Goal: Task Accomplishment & Management: Use online tool/utility

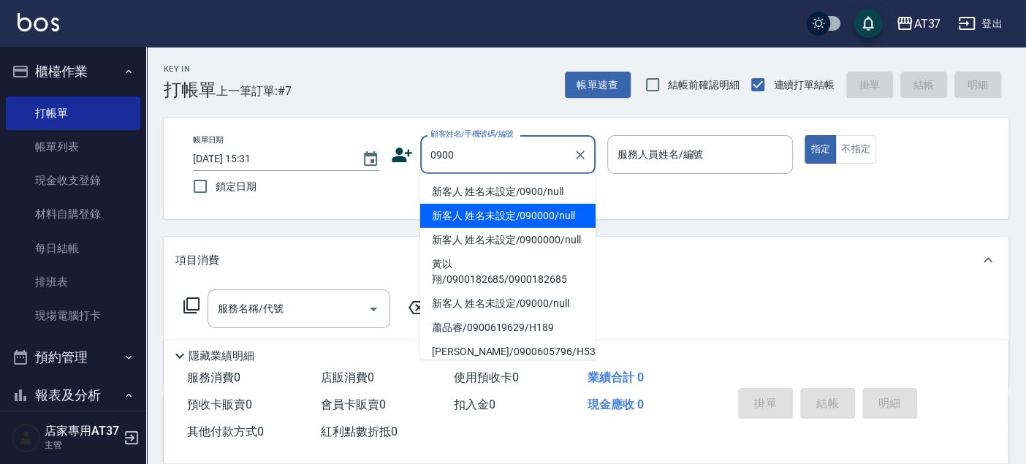
click at [488, 196] on li "新客人 姓名未設定/0900/null" at bounding box center [507, 192] width 175 height 24
type input "新客人 姓名未設定/0900/null"
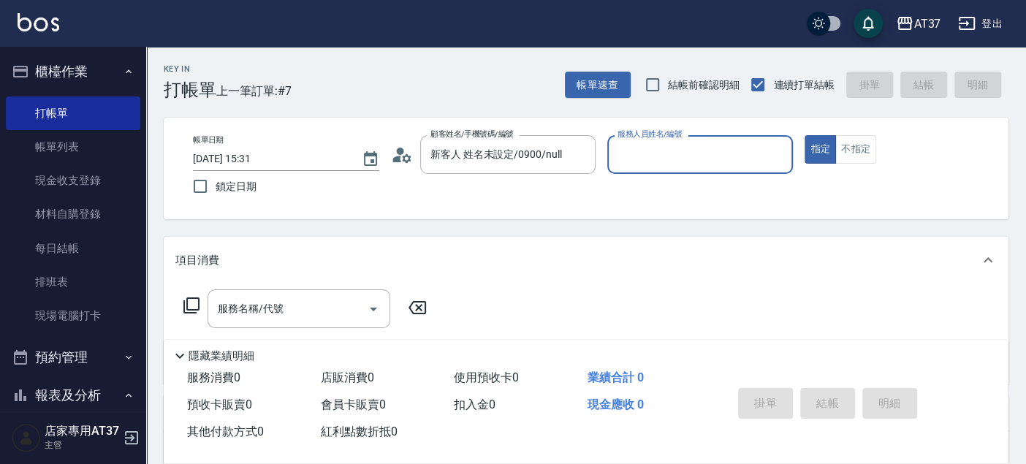
click at [666, 157] on input "服務人員姓名/編號" at bounding box center [700, 155] width 173 height 26
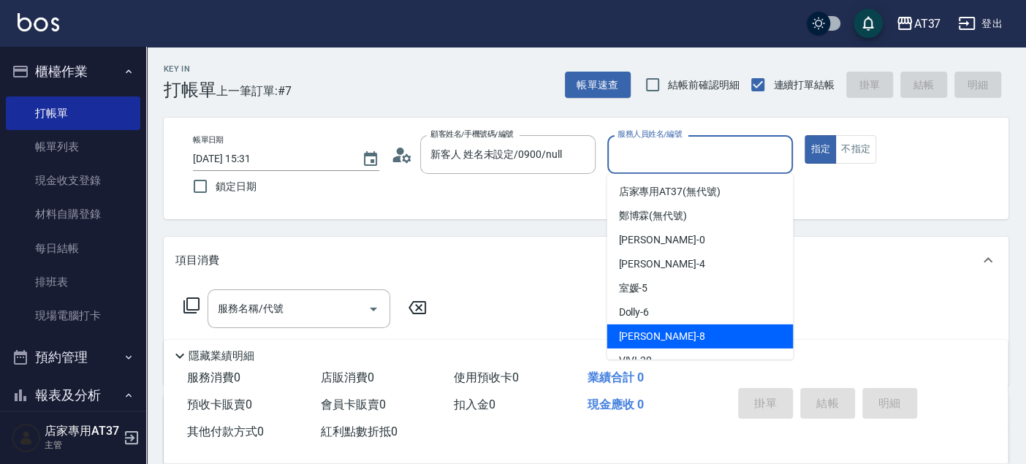
click at [661, 325] on div "Peggy -8" at bounding box center [700, 337] width 186 height 24
type input "Peggy-8"
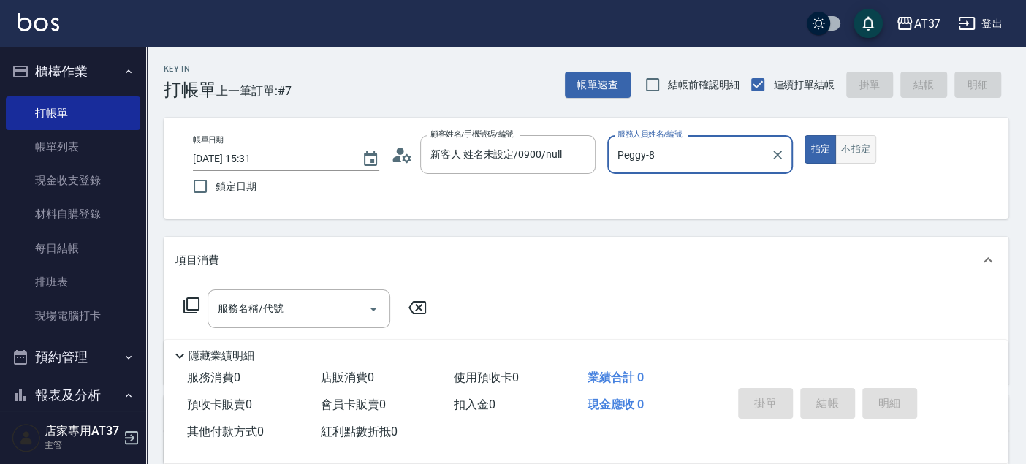
click at [868, 159] on button "不指定" at bounding box center [855, 149] width 41 height 29
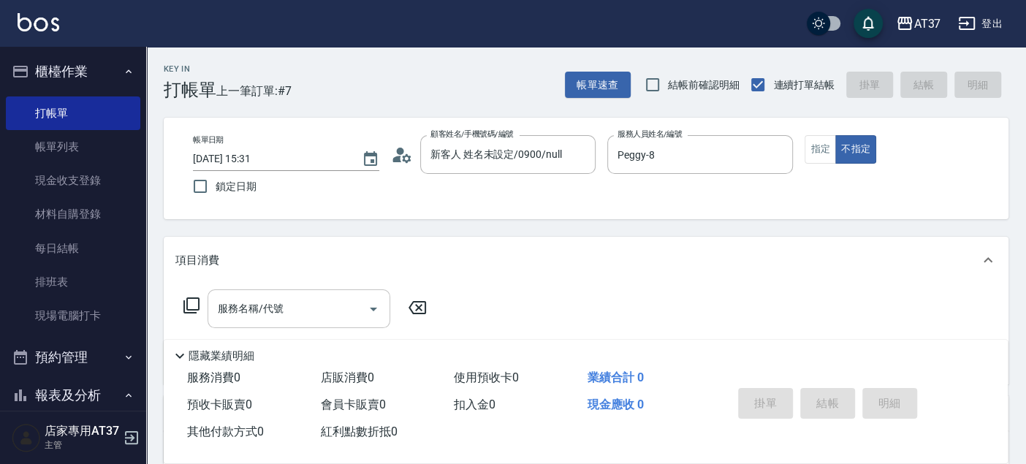
click at [303, 306] on input "服務名稱/代號" at bounding box center [288, 309] width 148 height 26
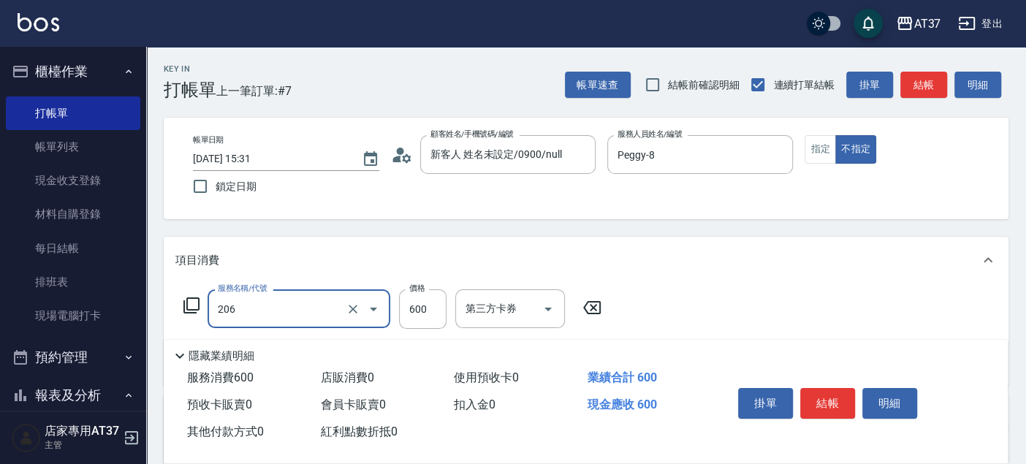
type input "A精油洗+剪(206)"
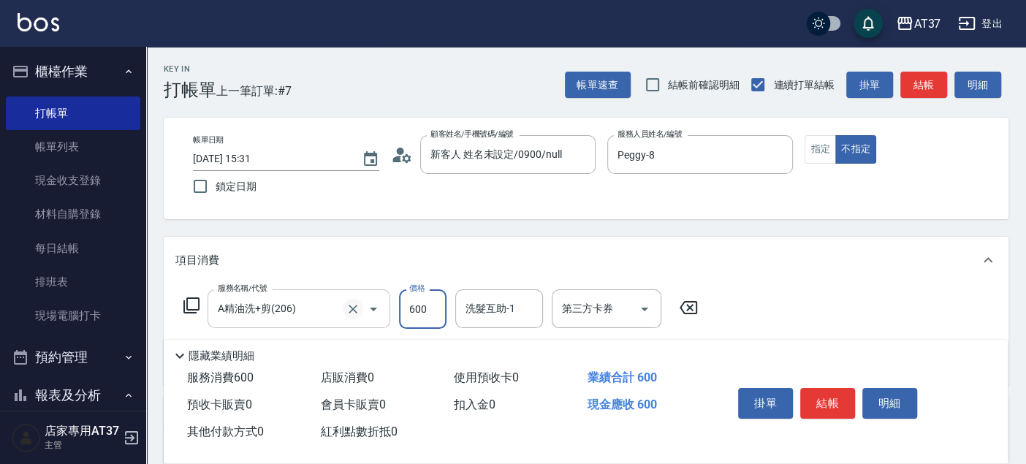
click at [359, 302] on icon "Clear" at bounding box center [353, 309] width 15 height 15
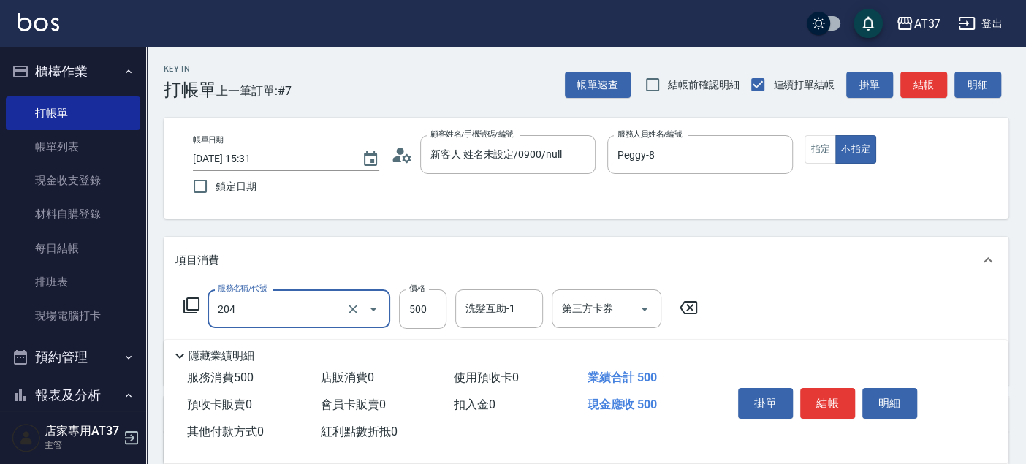
type input "A級洗+剪(204)"
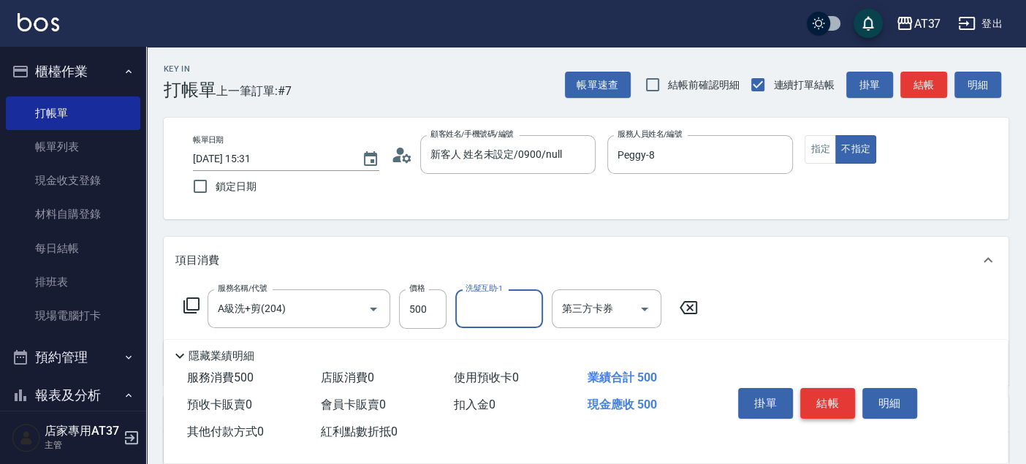
click at [827, 395] on button "結帳" at bounding box center [827, 403] width 55 height 31
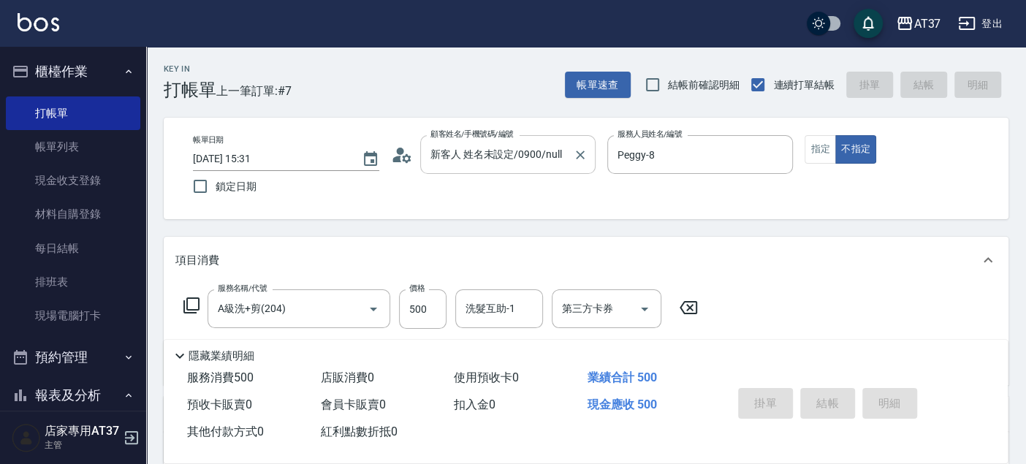
type input "2025/09/14 16:34"
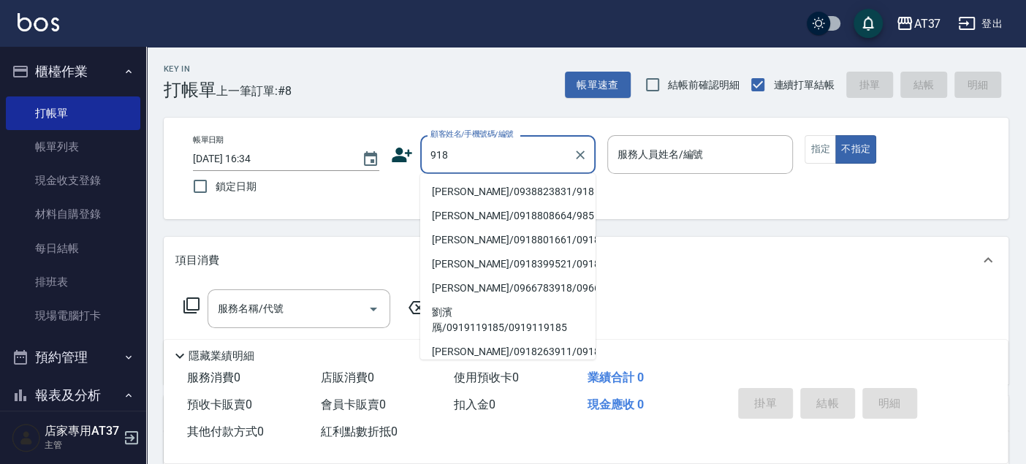
click at [520, 190] on li "洪偉義/0938823831/918" at bounding box center [507, 192] width 175 height 24
type input "洪偉義/0938823831/918"
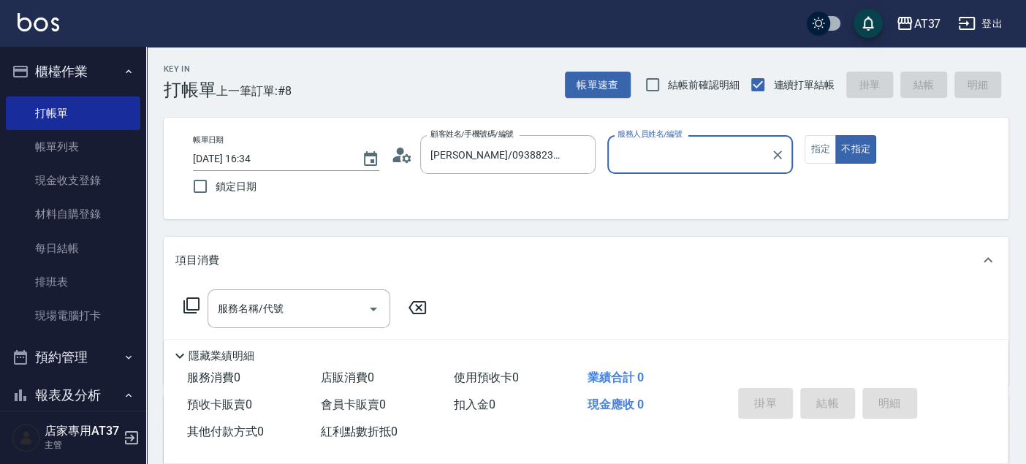
type input "Peggy-8"
click at [822, 147] on button "指定" at bounding box center [820, 149] width 31 height 29
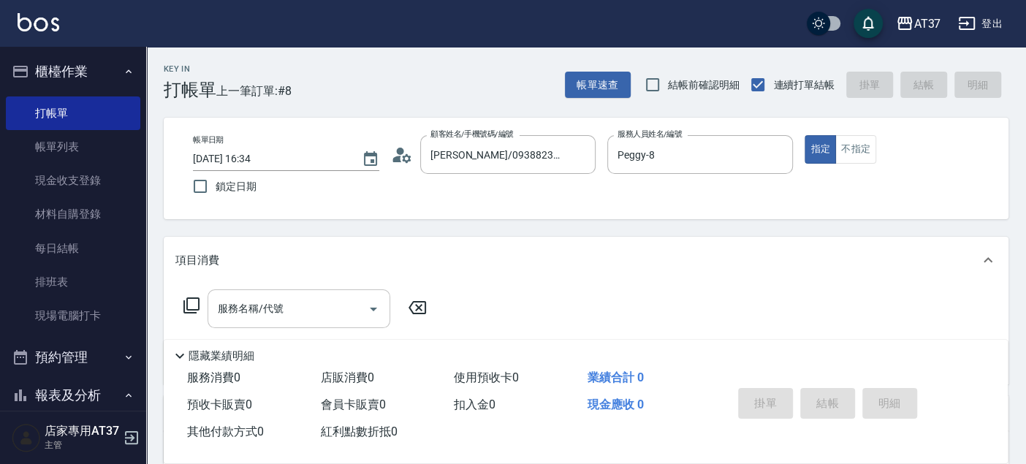
click at [253, 311] on div "服務名稱/代號 服務名稱/代號" at bounding box center [299, 308] width 183 height 39
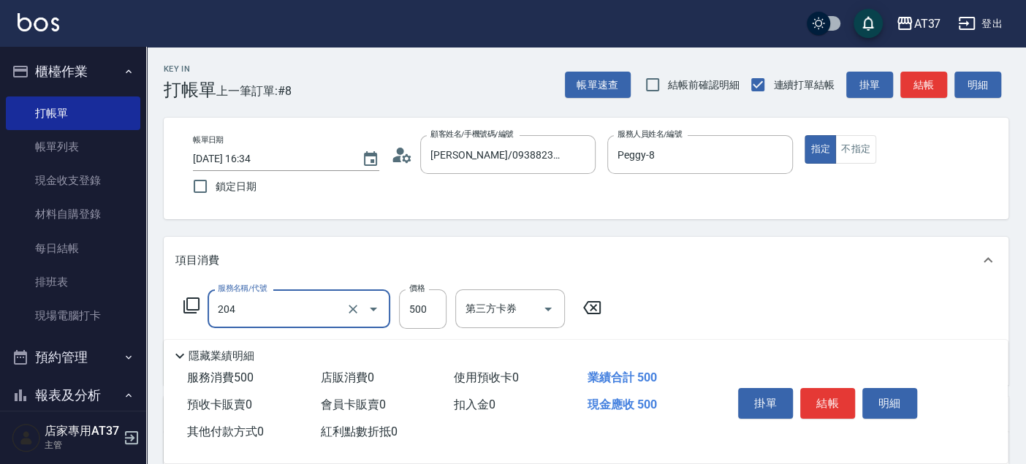
type input "A級洗+剪(204)"
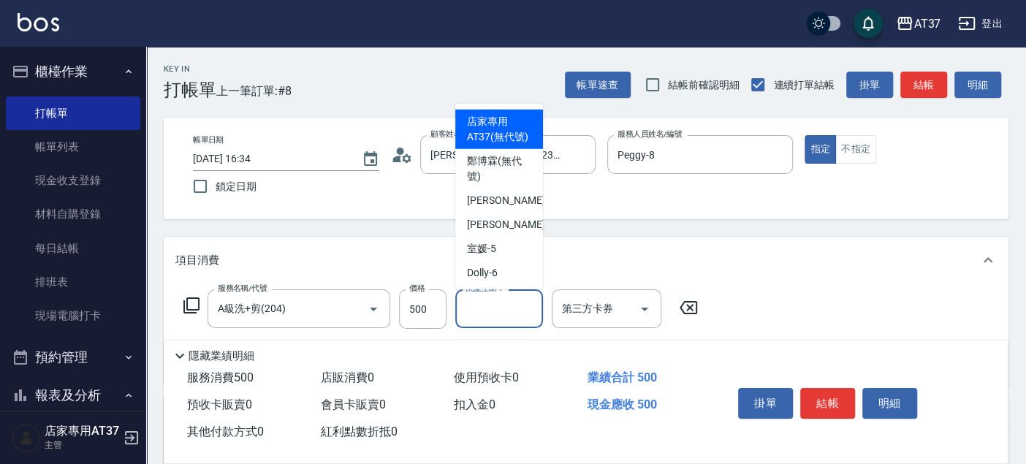
click at [528, 313] on input "洗髮互助-1" at bounding box center [499, 309] width 75 height 26
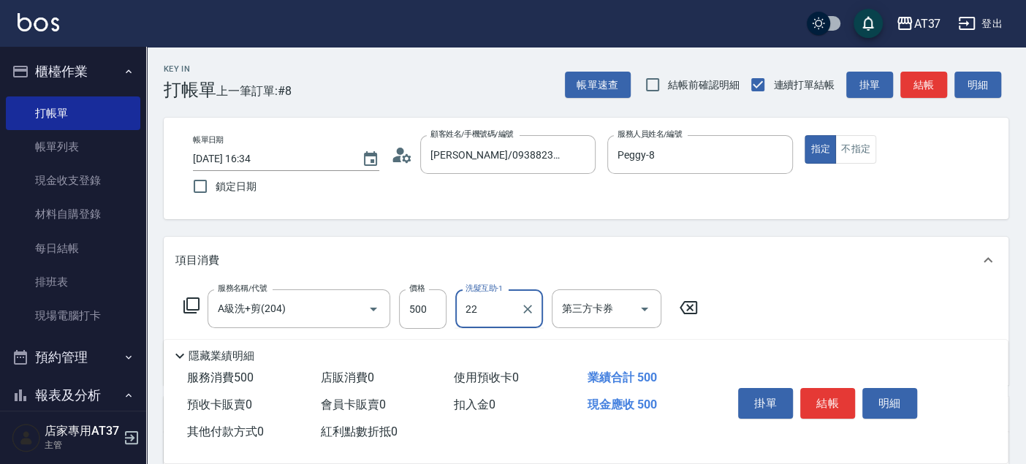
type input "威廉-22"
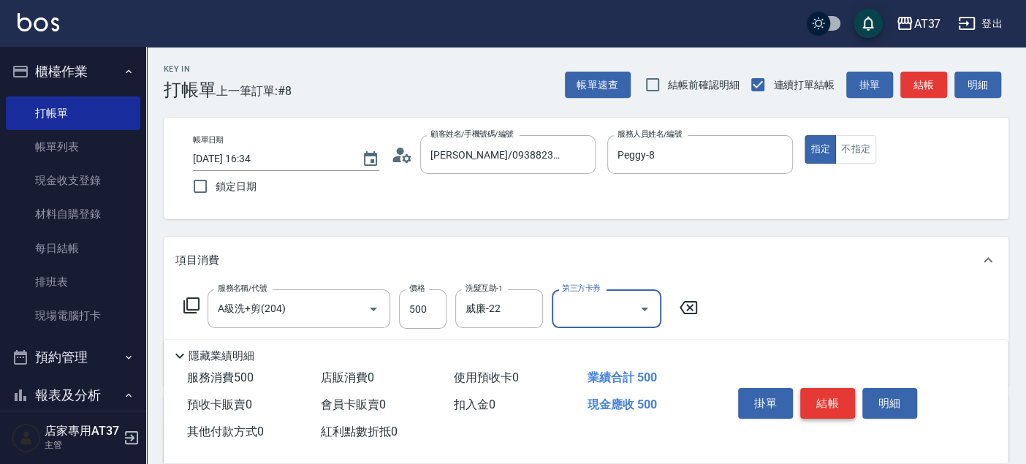
click at [839, 404] on button "結帳" at bounding box center [827, 403] width 55 height 31
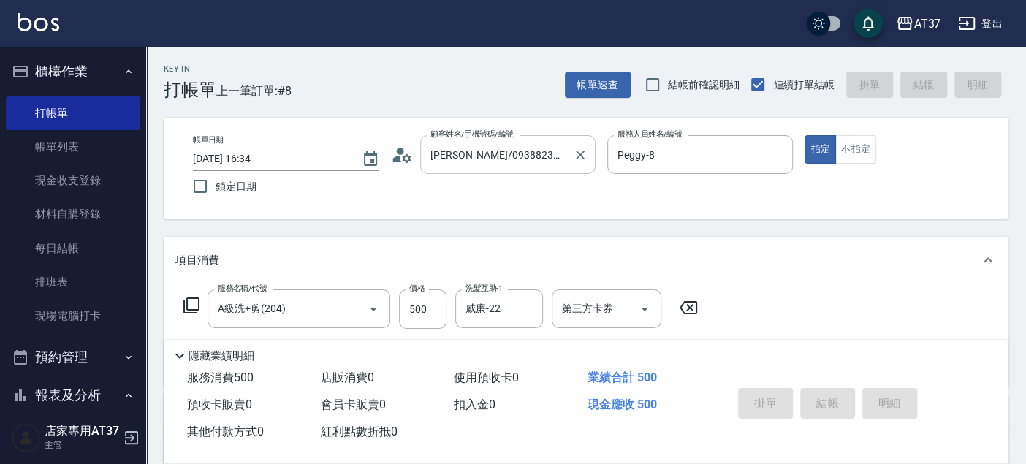
type input "2025/09/14 16:38"
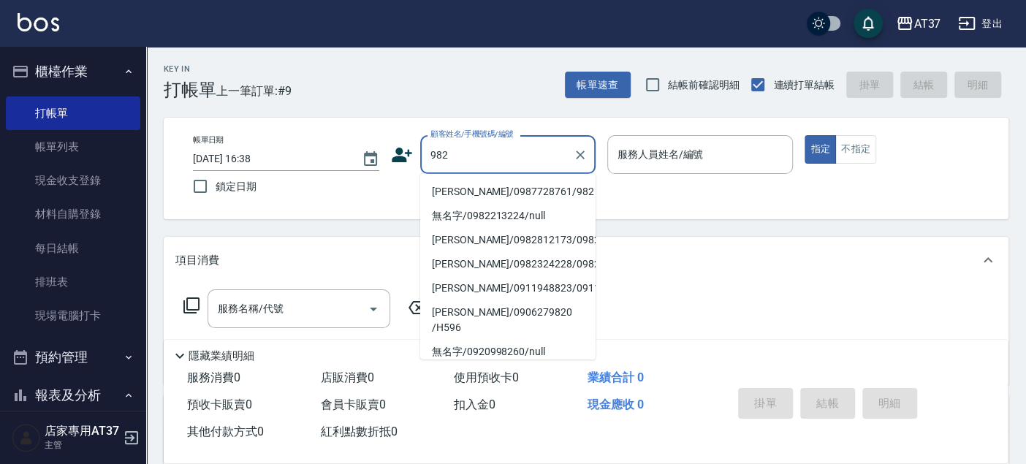
click at [479, 188] on li "陳力寧/0987728761/982" at bounding box center [507, 192] width 175 height 24
type input "陳力寧/0987728761/982"
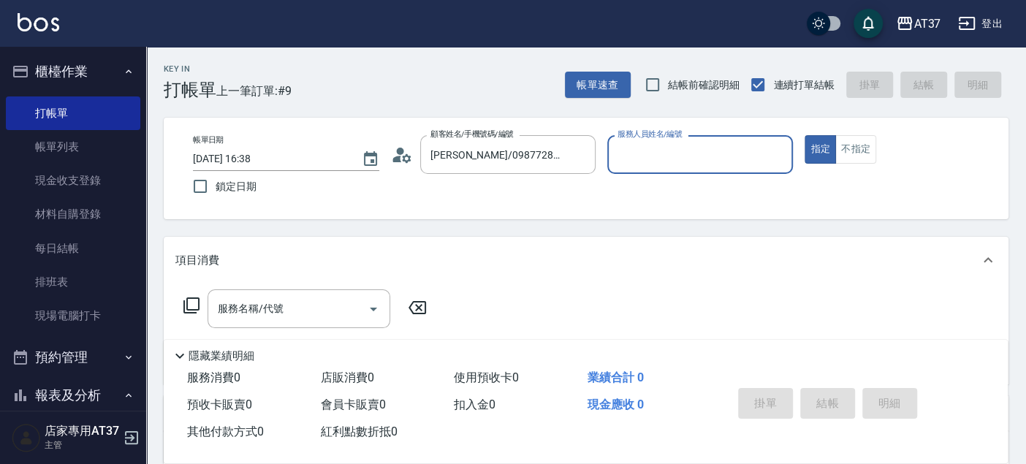
type input "Peggy-8"
click at [322, 288] on div "服務名稱/代號 服務名稱/代號" at bounding box center [586, 334] width 845 height 101
click at [322, 296] on input "服務名稱/代號" at bounding box center [288, 309] width 148 height 26
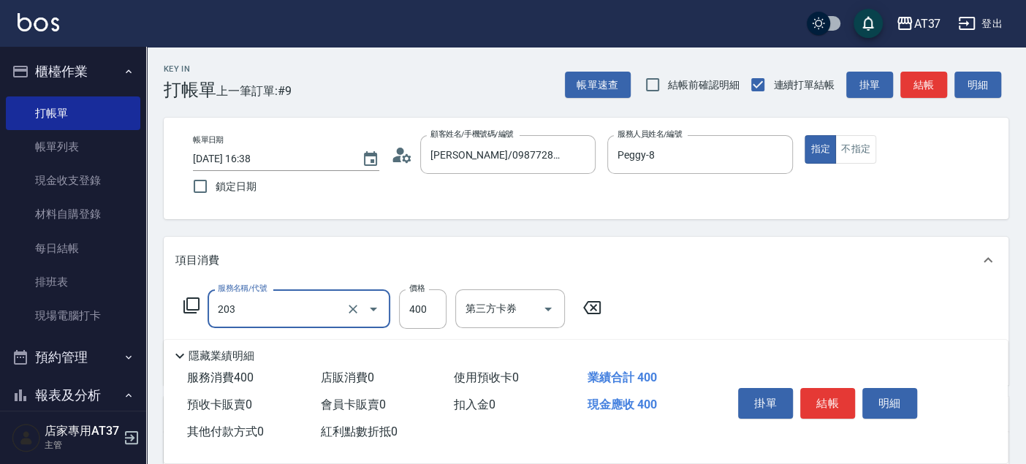
type input "B級洗+剪(203)"
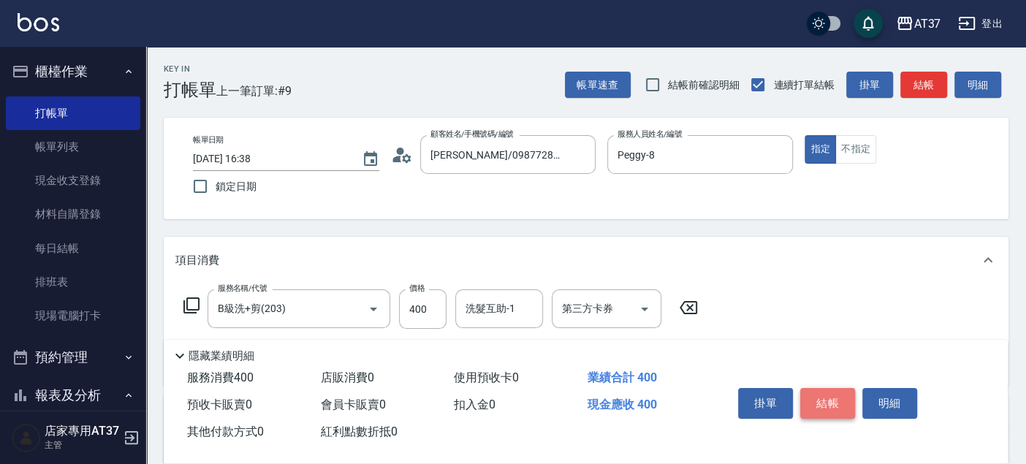
click at [809, 395] on button "結帳" at bounding box center [827, 403] width 55 height 31
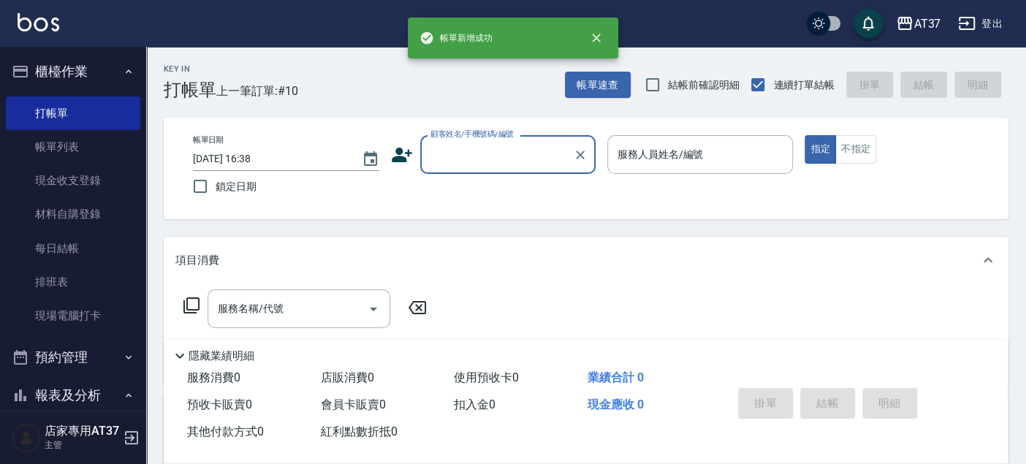
click at [439, 153] on input "顧客姓名/手機號碼/編號" at bounding box center [497, 155] width 140 height 26
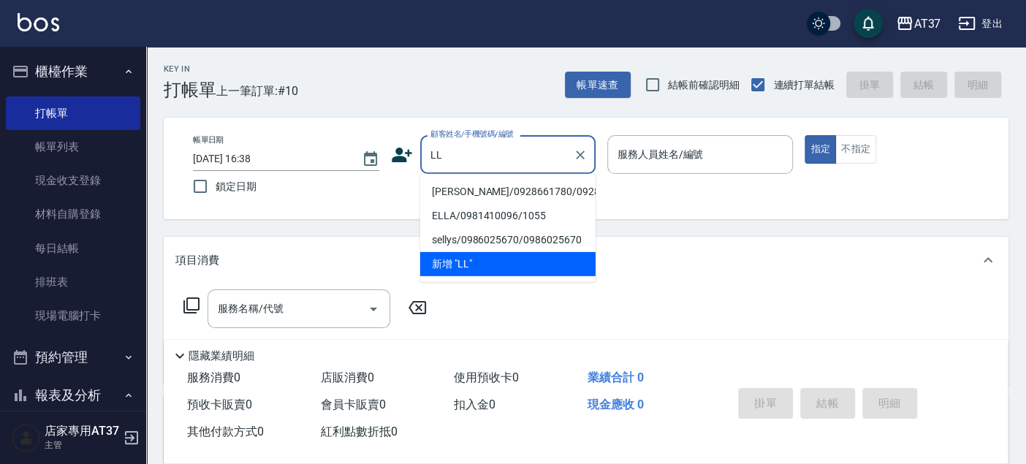
click at [452, 188] on li "ALLEN/0928661780/0928661780" at bounding box center [507, 192] width 175 height 24
type input "ALLEN/0928661780/0928661780"
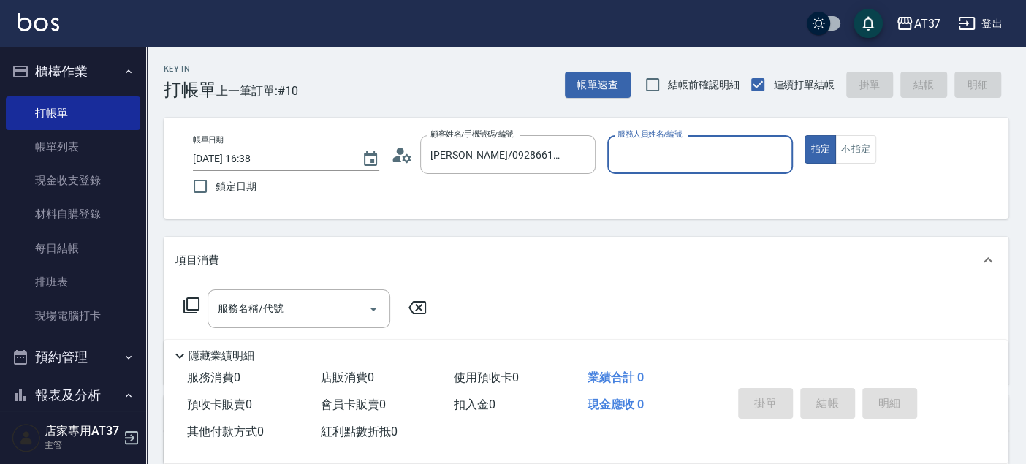
type input "Peggy-8"
click at [300, 307] on input "服務名稱/代號" at bounding box center [288, 309] width 148 height 26
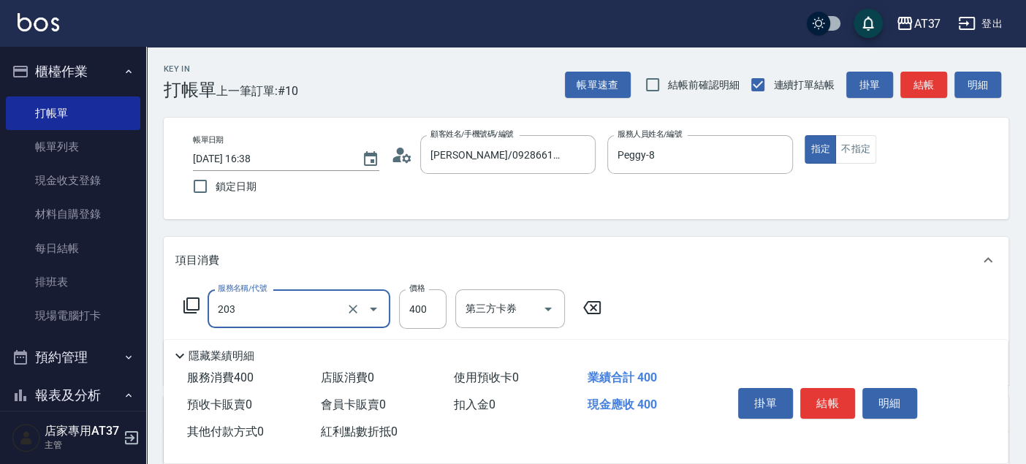
type input "B級洗+剪(203)"
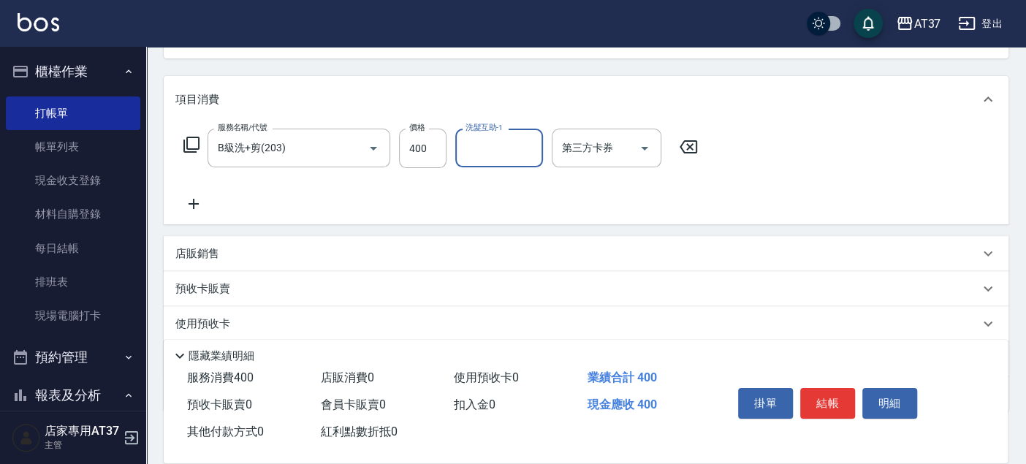
scroll to position [162, 0]
click at [199, 201] on icon at bounding box center [193, 203] width 37 height 18
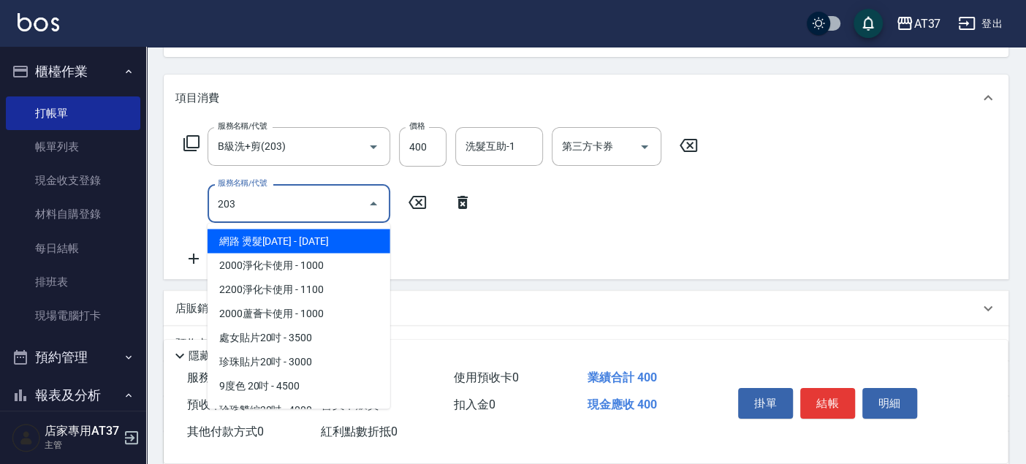
type input "B級洗+剪(203)"
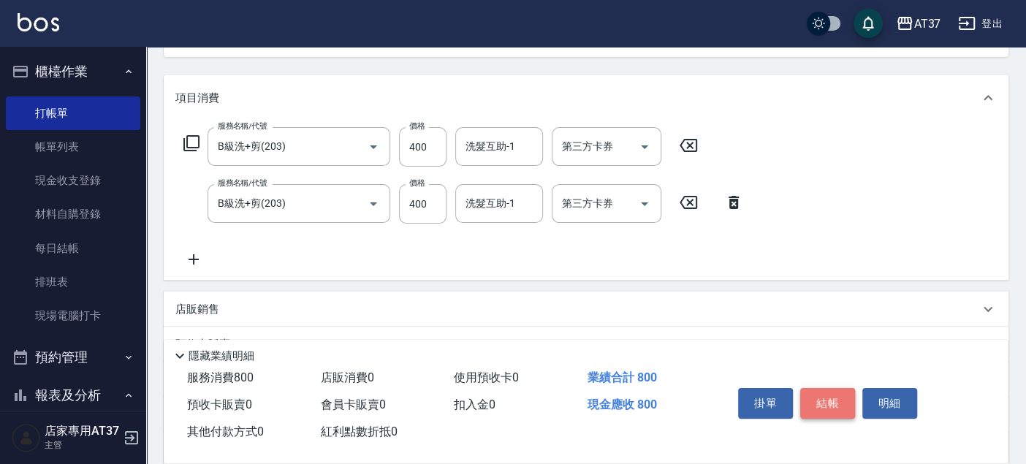
click at [837, 398] on button "結帳" at bounding box center [827, 403] width 55 height 31
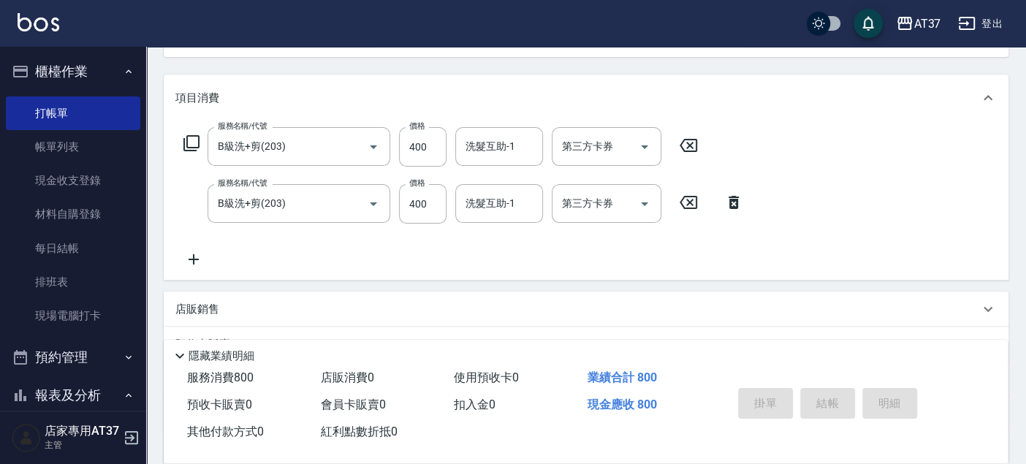
type input "2025/09/14 16:39"
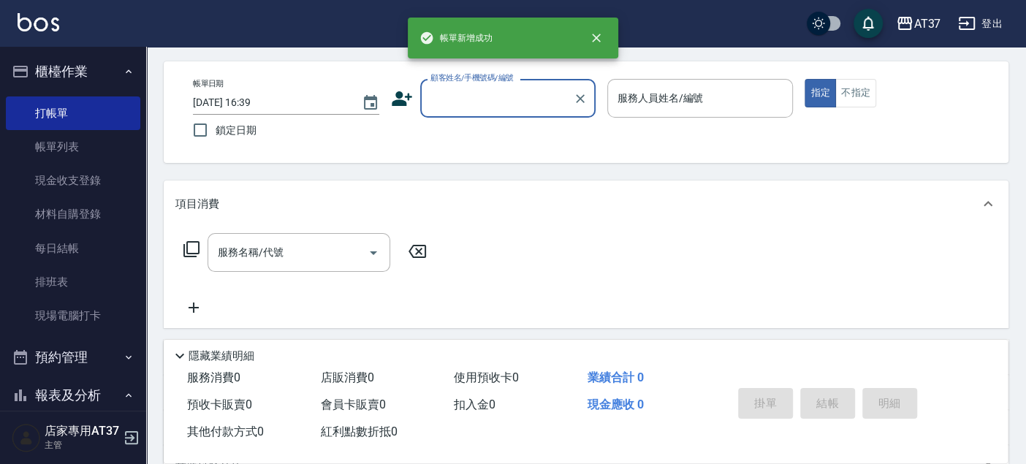
scroll to position [0, 0]
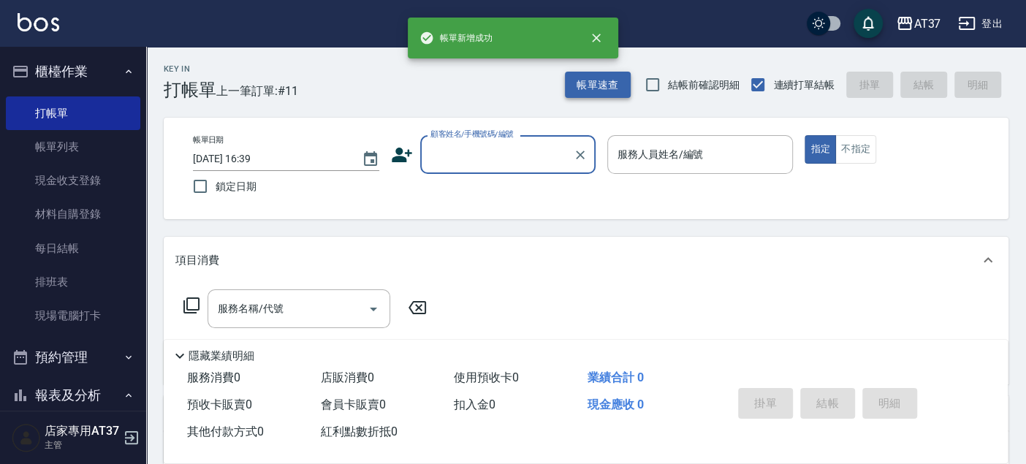
click at [612, 85] on button "帳單速查" at bounding box center [598, 85] width 66 height 27
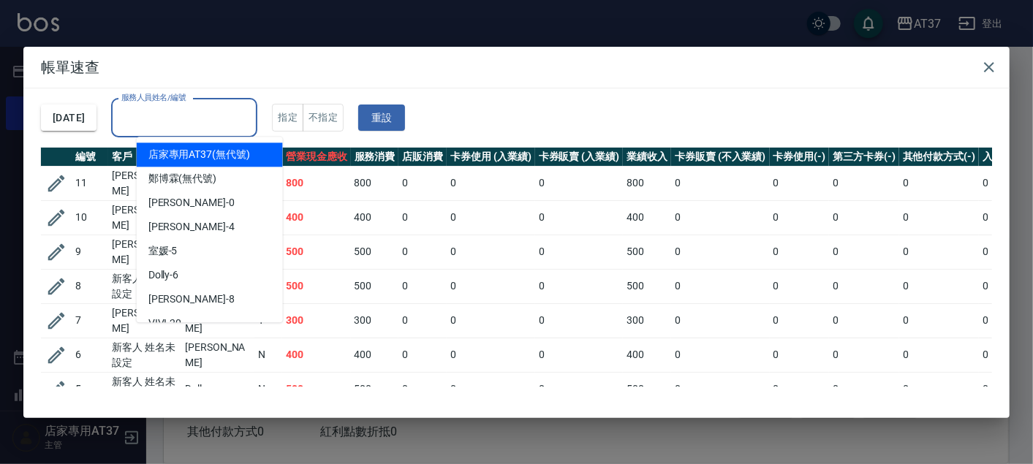
click at [246, 105] on input "服務人員姓名/編號" at bounding box center [184, 118] width 133 height 26
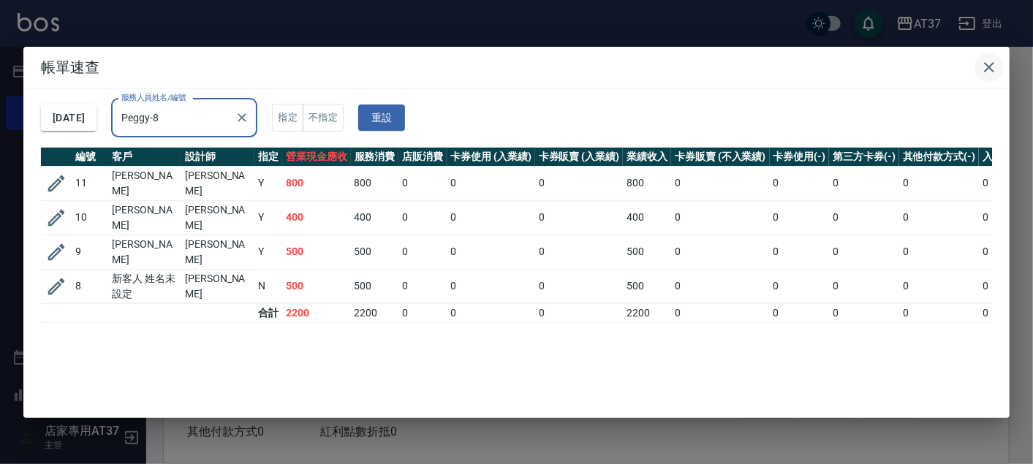
type input "Peggy-8"
click at [987, 67] on icon "button" at bounding box center [989, 67] width 10 height 10
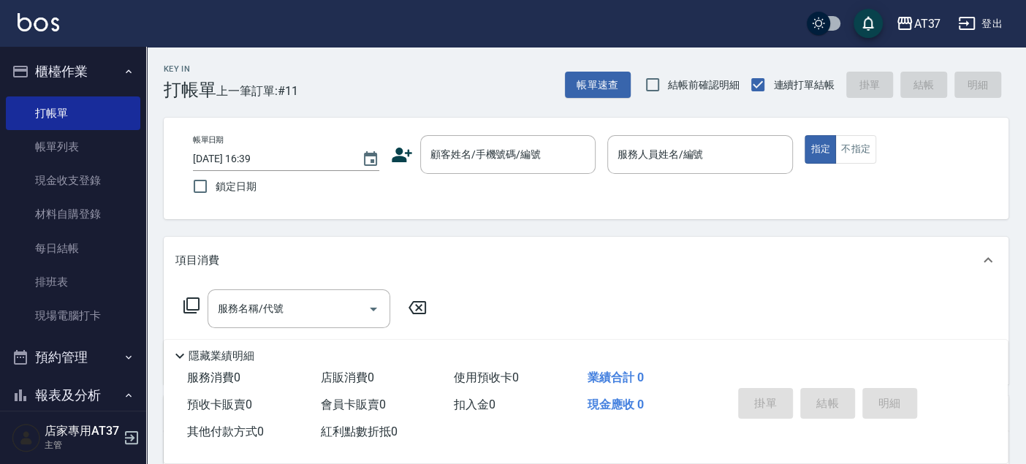
click at [565, 72] on button "帳單速查" at bounding box center [598, 85] width 66 height 27
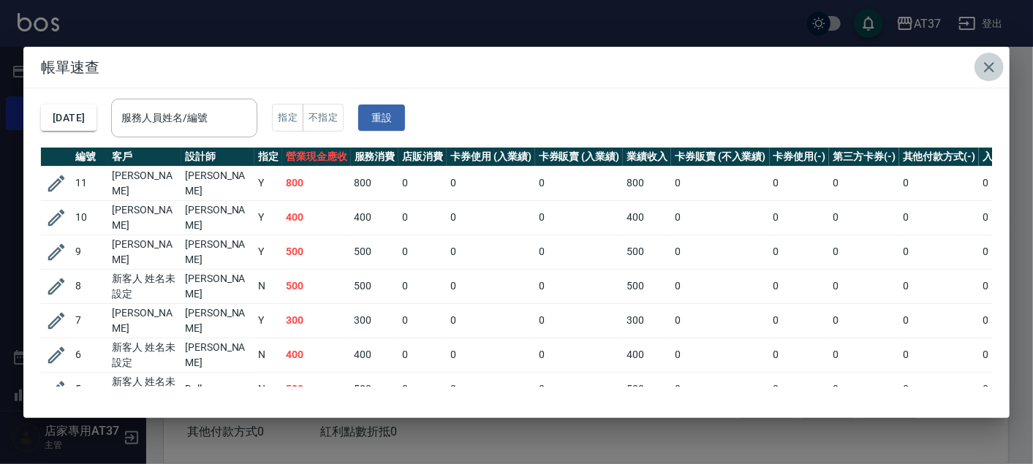
drag, startPoint x: 992, startPoint y: 56, endPoint x: 835, endPoint y: 95, distance: 161.9
click at [992, 58] on button "button" at bounding box center [988, 67] width 29 height 29
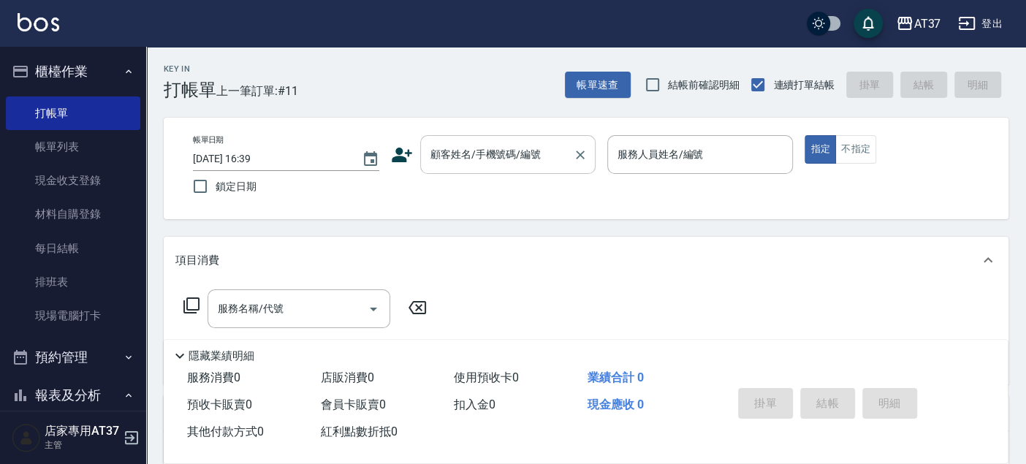
click at [524, 153] on input "顧客姓名/手機號碼/編號" at bounding box center [497, 155] width 140 height 26
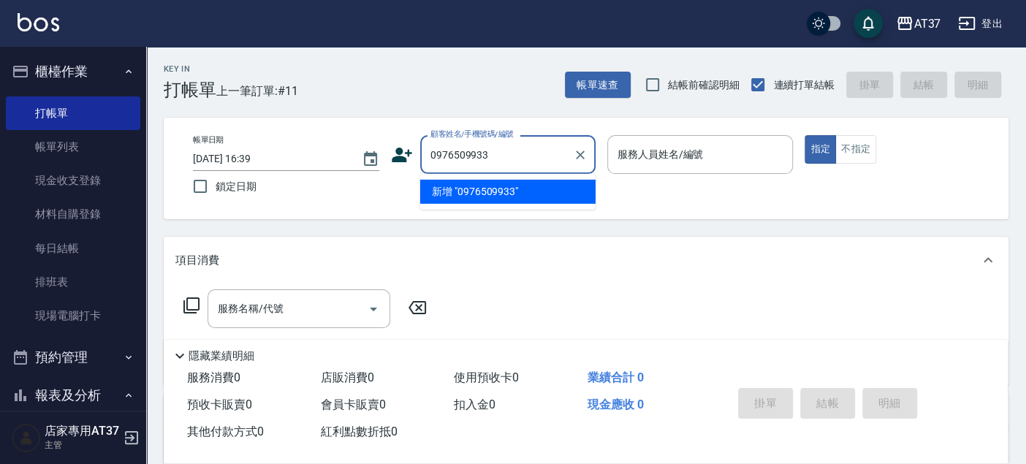
type input "0976509933"
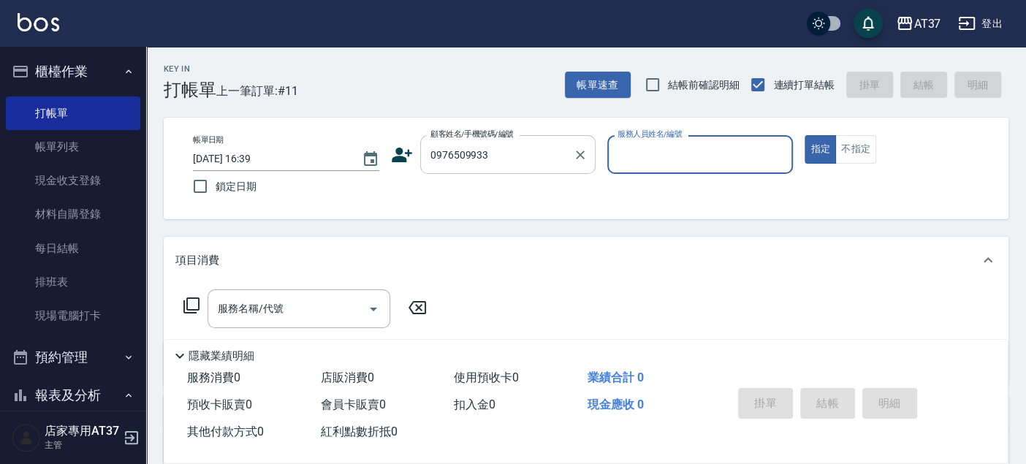
type input "0"
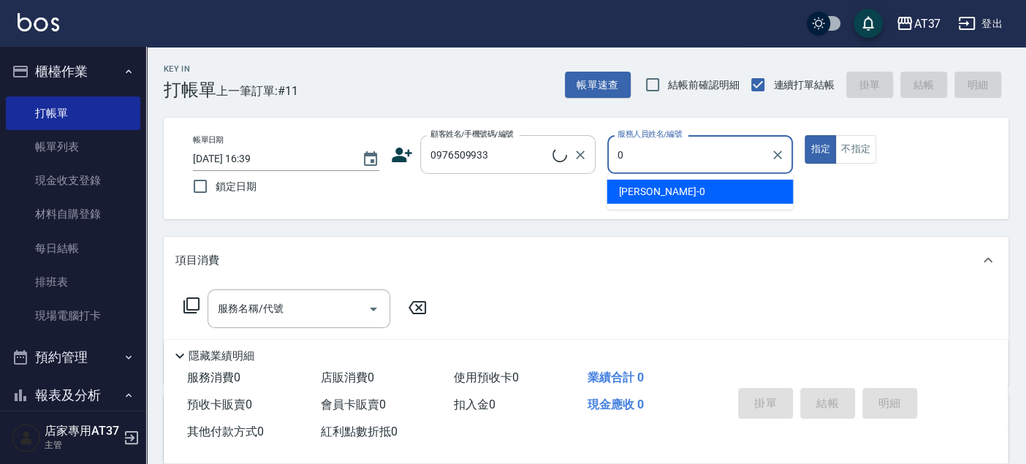
type input "劉佳軒/0976509933/0976509933"
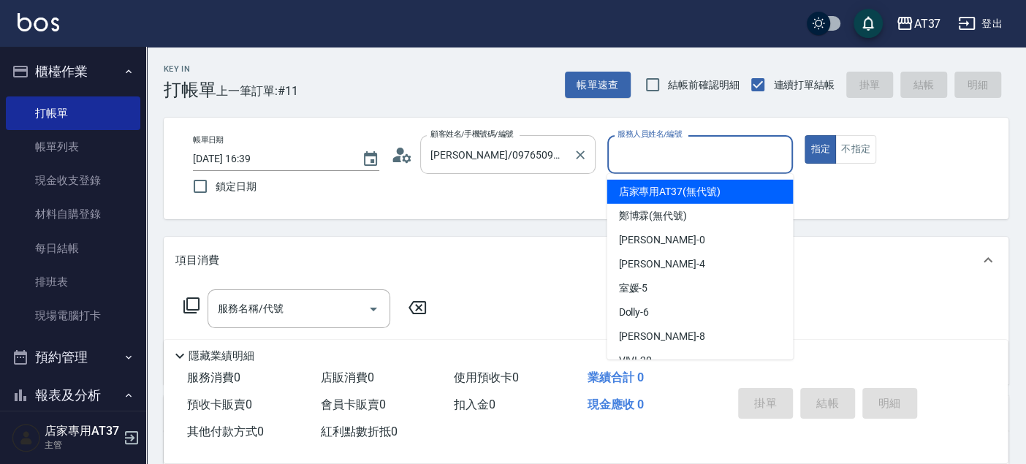
type input "NINA-0"
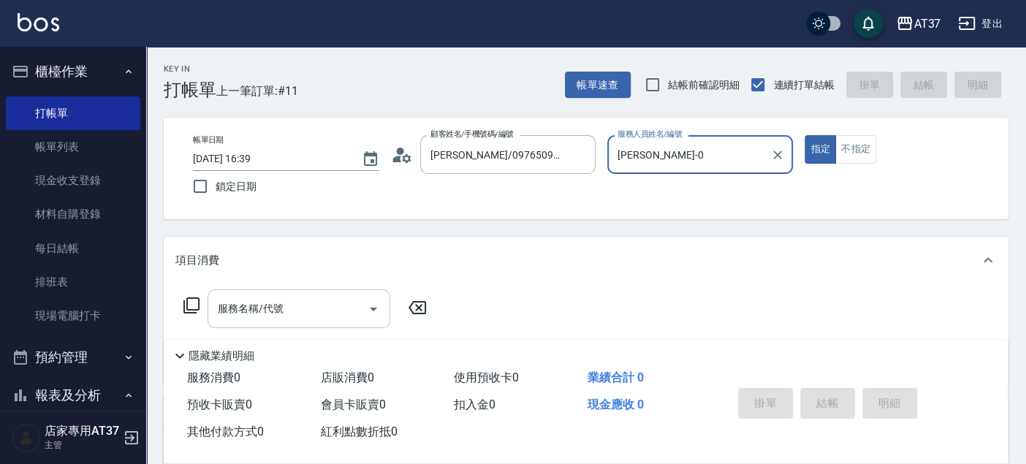
click at [299, 299] on input "服務名稱/代號" at bounding box center [288, 309] width 148 height 26
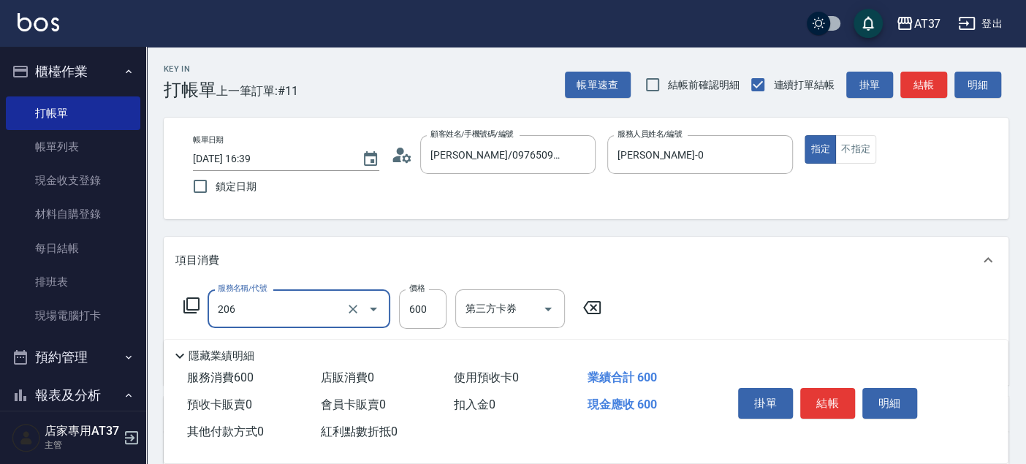
type input "A精油洗+剪(206)"
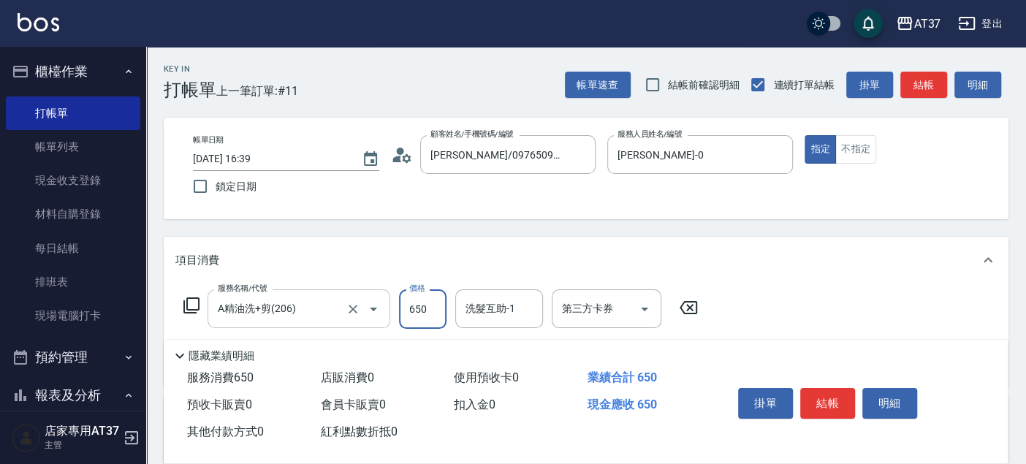
type input "650"
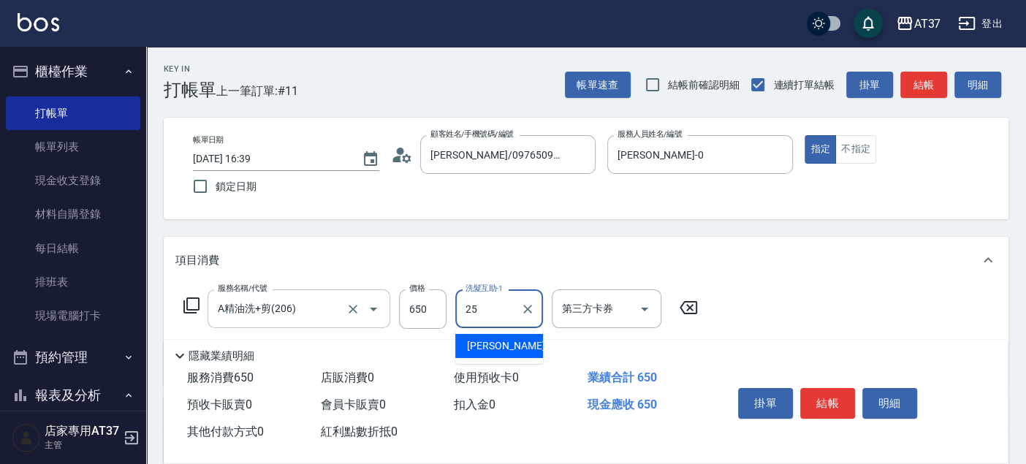
type input "子筠-25"
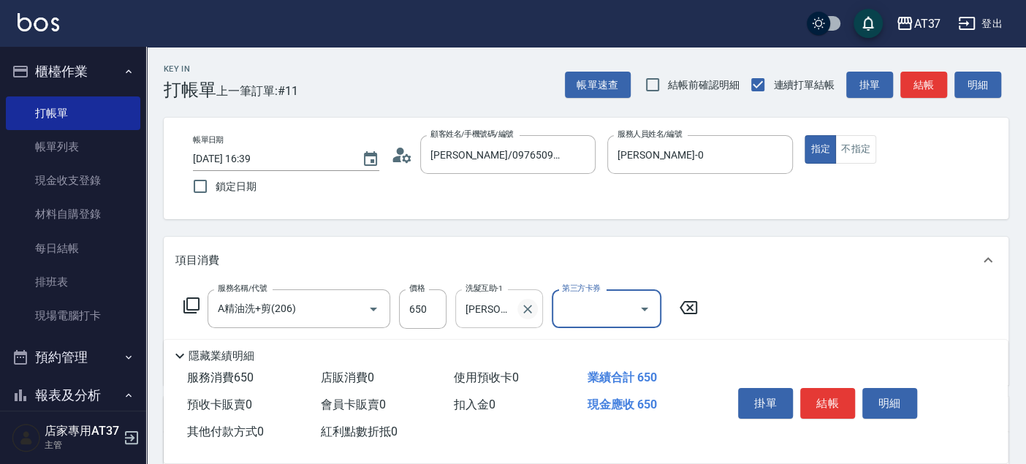
click at [528, 314] on icon "Clear" at bounding box center [527, 309] width 15 height 15
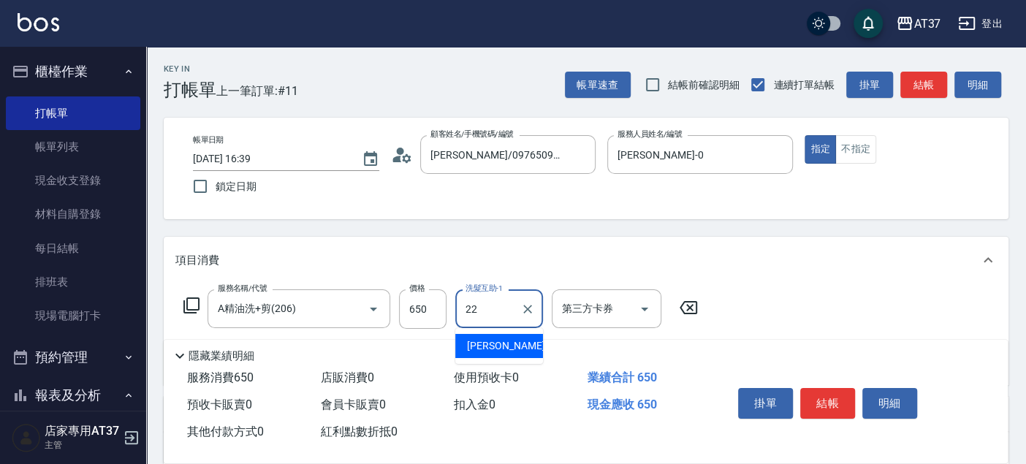
type input "威廉-22"
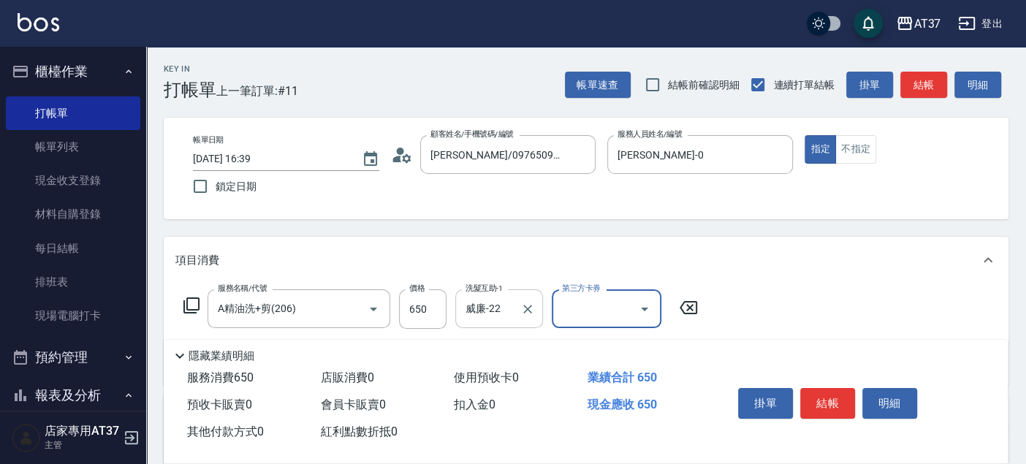
click at [827, 394] on button "結帳" at bounding box center [827, 403] width 55 height 31
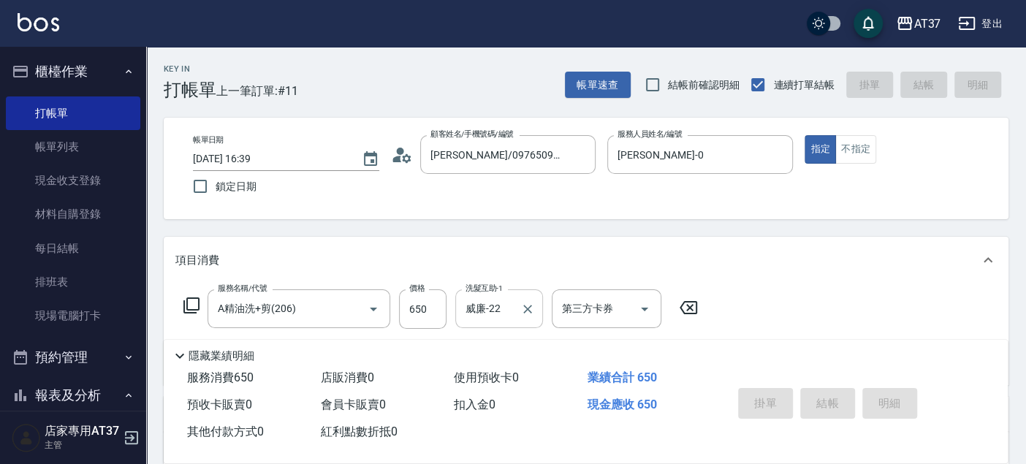
type input "2025/09/14 17:07"
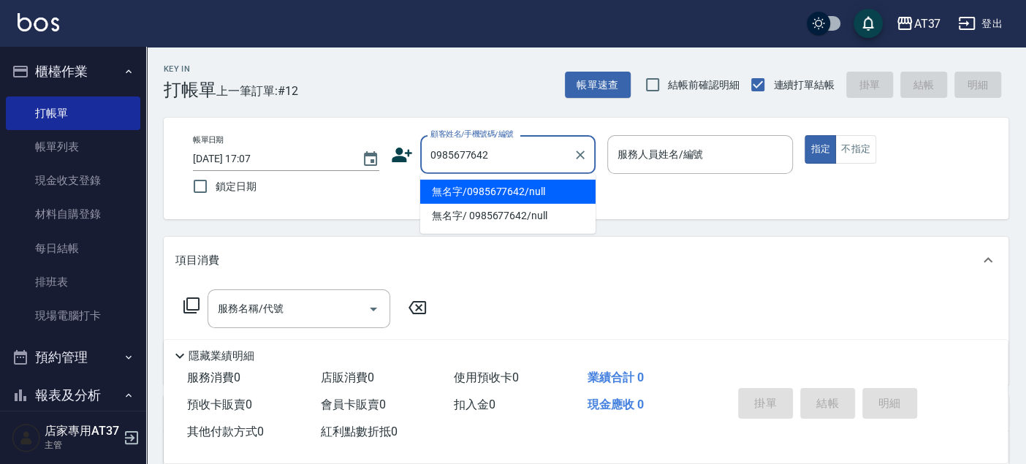
type input "無名字/0985677642/null"
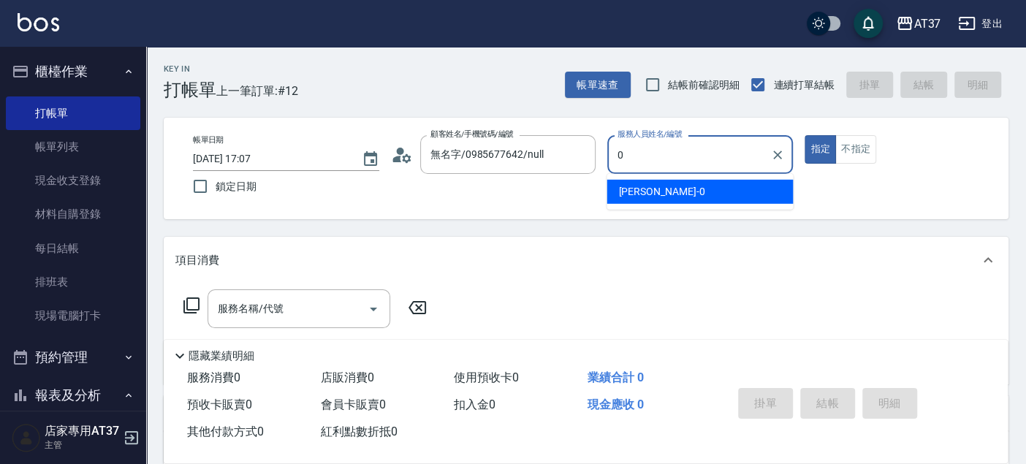
click at [649, 195] on span "NINA -0" at bounding box center [661, 191] width 86 height 15
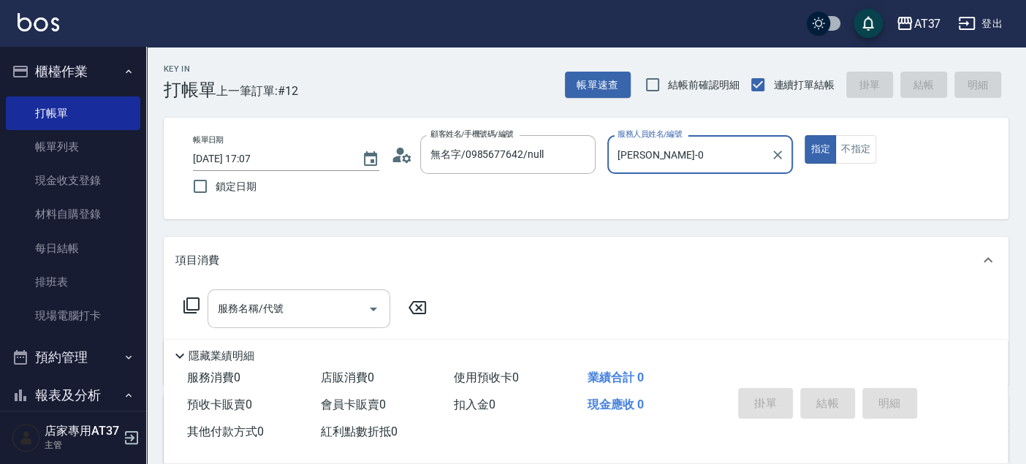
type input "NINA-0"
click at [273, 311] on div "服務名稱/代號 服務名稱/代號" at bounding box center [299, 308] width 183 height 39
click at [192, 300] on icon at bounding box center [192, 306] width 18 height 18
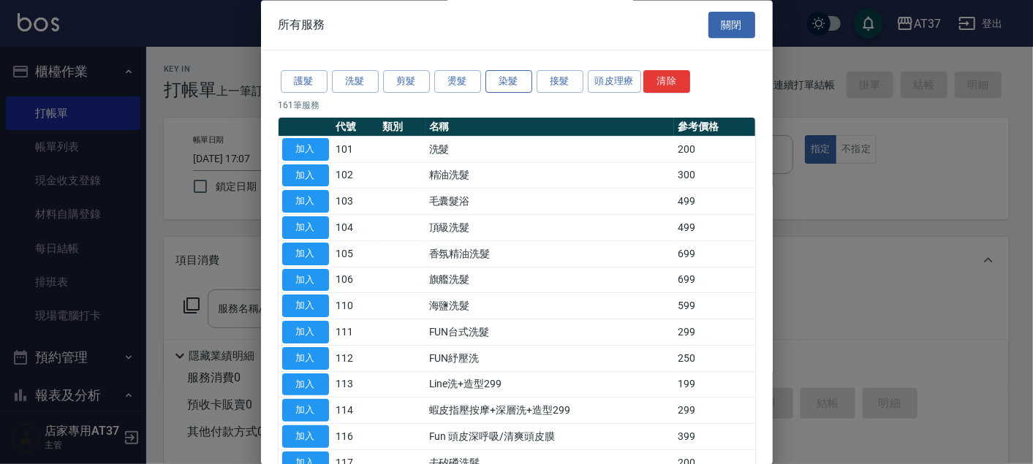
click at [525, 89] on button "染髮" at bounding box center [508, 82] width 47 height 23
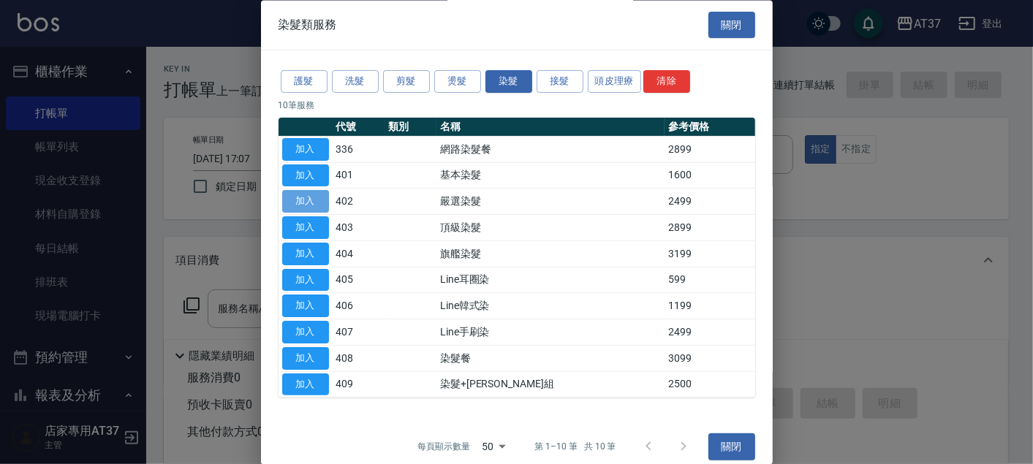
click at [319, 194] on button "加入" at bounding box center [305, 202] width 47 height 23
type input "嚴選染髮(402)"
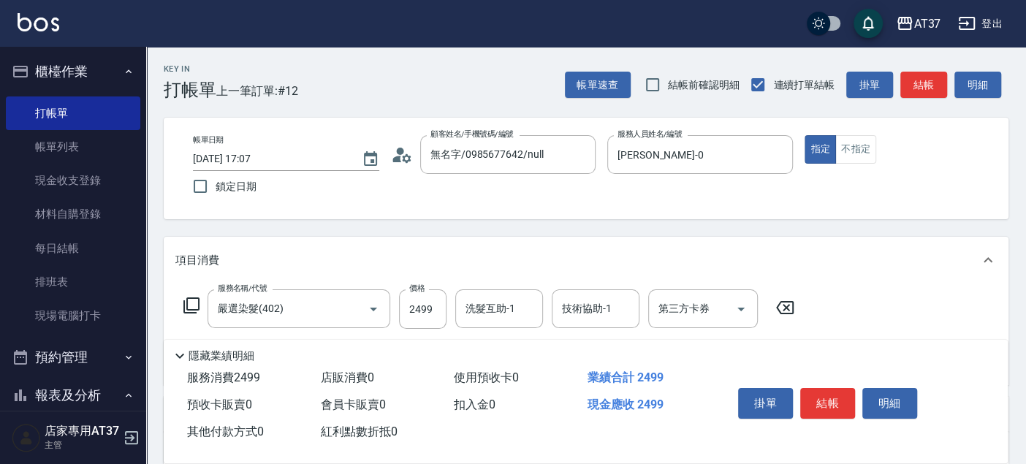
scroll to position [81, 0]
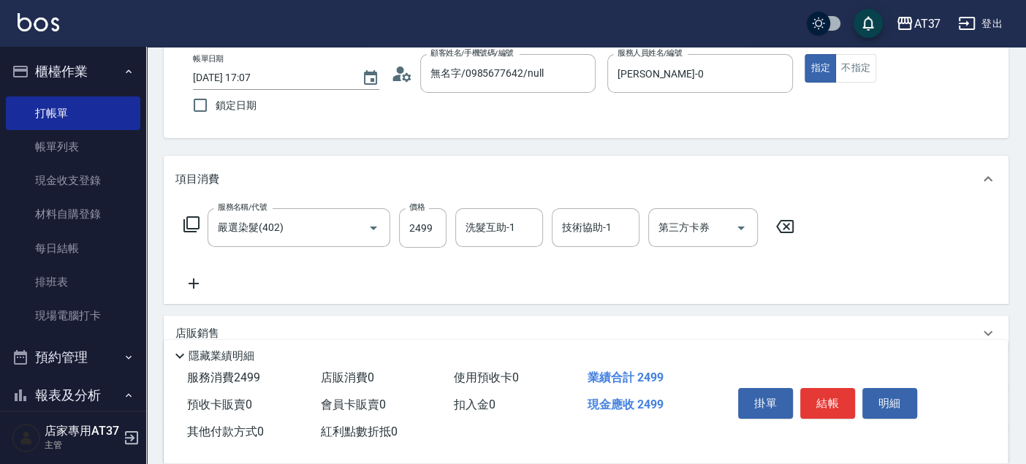
click at [187, 219] on icon at bounding box center [191, 224] width 16 height 16
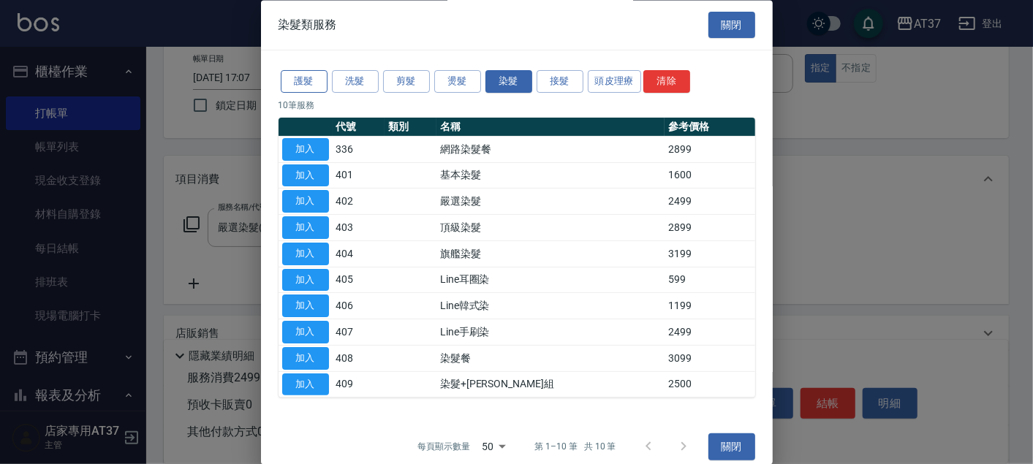
click at [311, 89] on button "護髮" at bounding box center [304, 82] width 47 height 23
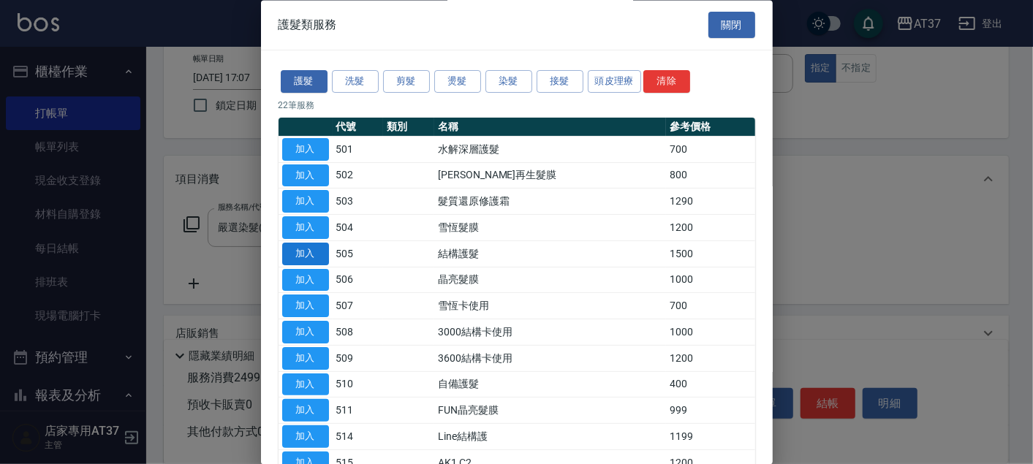
click at [305, 245] on button "加入" at bounding box center [305, 254] width 47 height 23
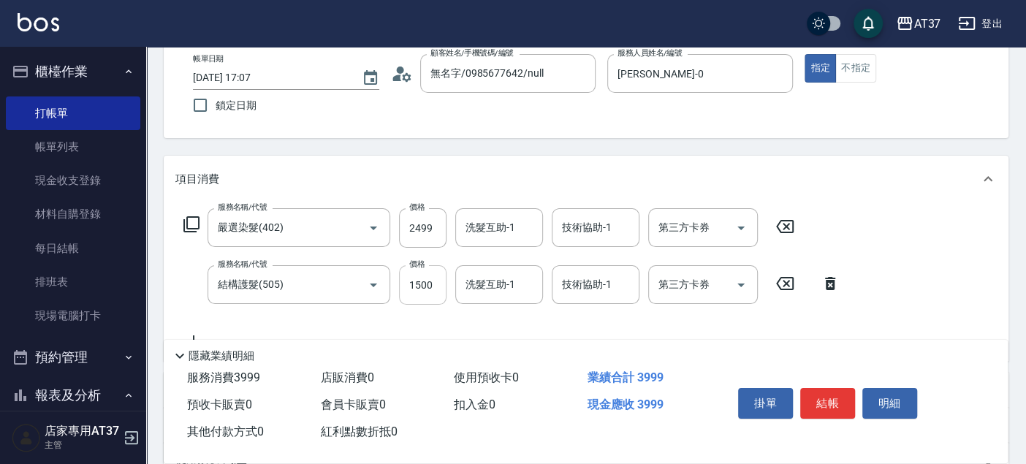
click at [432, 281] on input "1500" at bounding box center [423, 284] width 48 height 39
type input "1000"
click at [431, 235] on input "2499" at bounding box center [423, 227] width 48 height 39
click at [431, 235] on input "28999" at bounding box center [423, 227] width 48 height 39
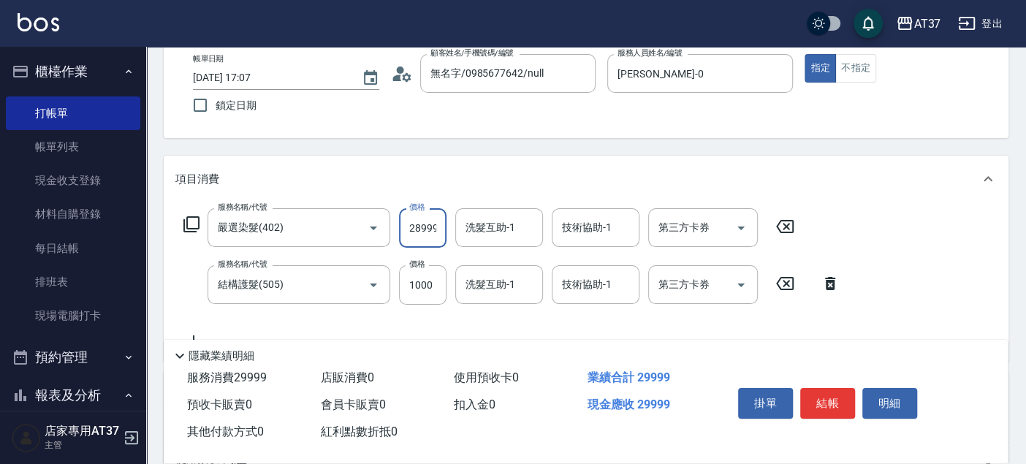
click at [431, 235] on input "28999" at bounding box center [423, 227] width 48 height 39
type input "2899"
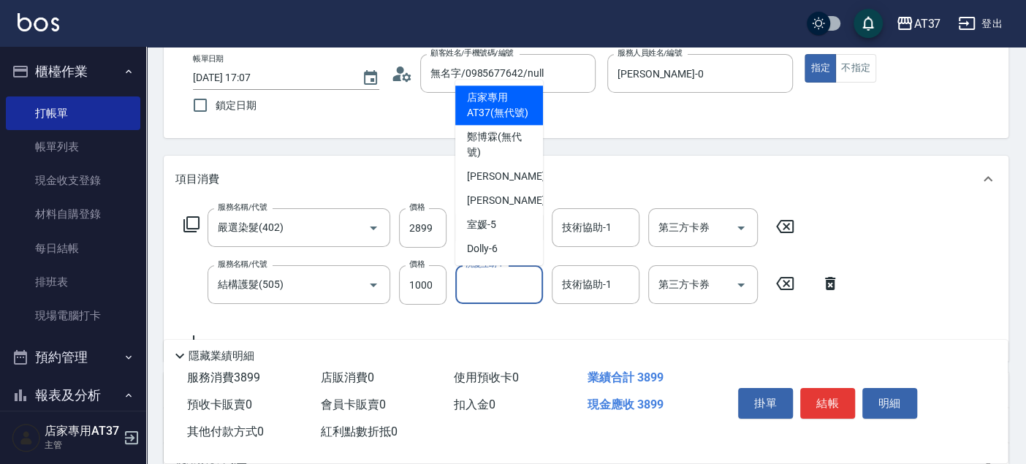
click at [496, 293] on input "洗髮互助-1" at bounding box center [499, 285] width 75 height 26
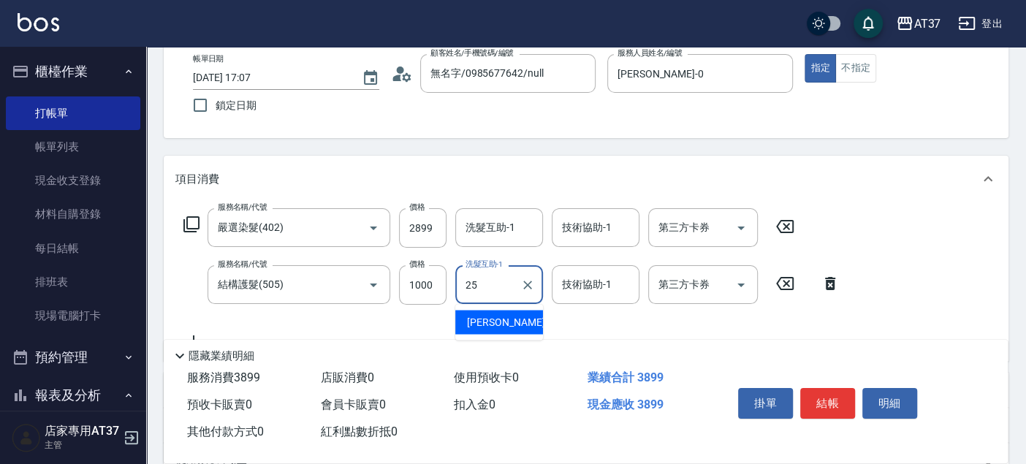
type input "子筠-25"
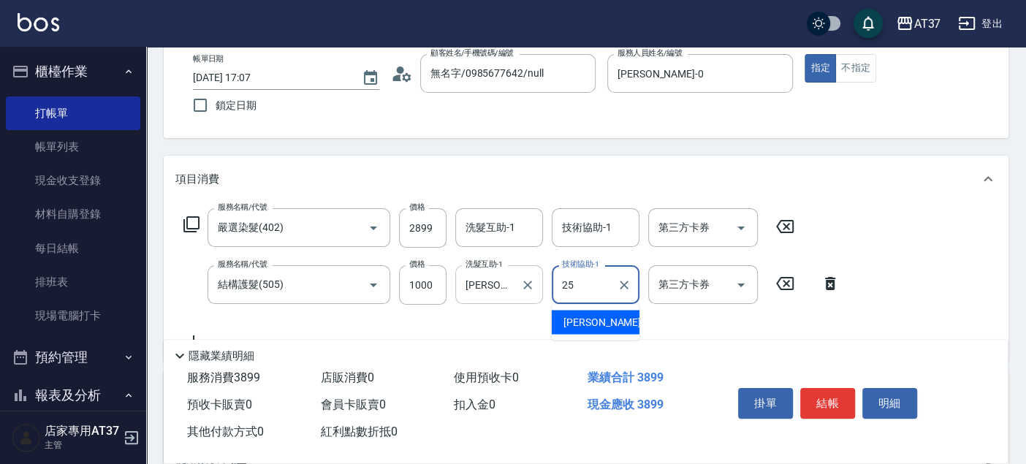
type input "子筠-25"
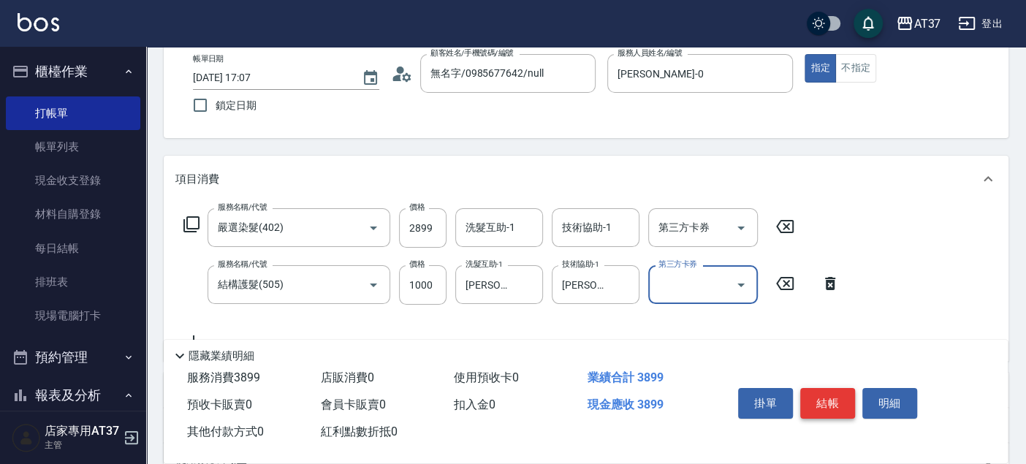
click at [835, 403] on button "結帳" at bounding box center [827, 403] width 55 height 31
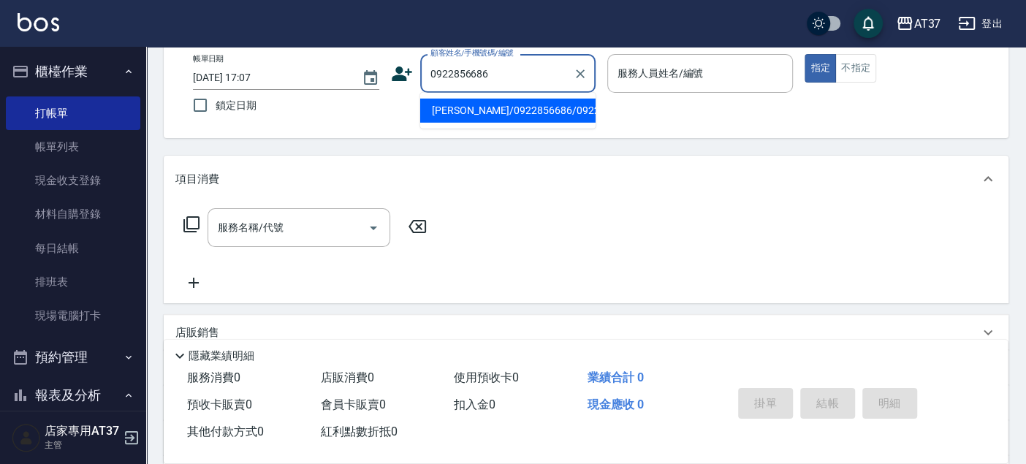
type input "徐仕旻/0922856686/0922856686"
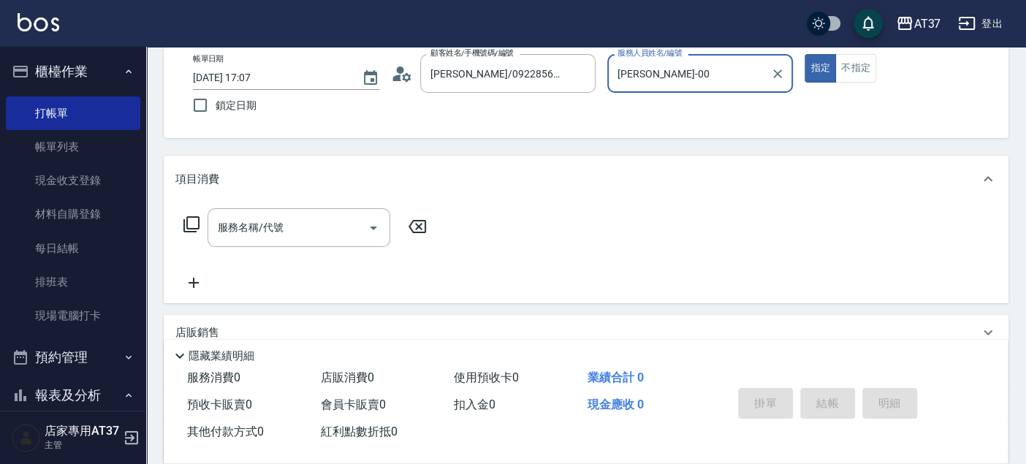
type input "NINA-0"
click at [308, 225] on input "服務名稱/代號" at bounding box center [288, 228] width 148 height 26
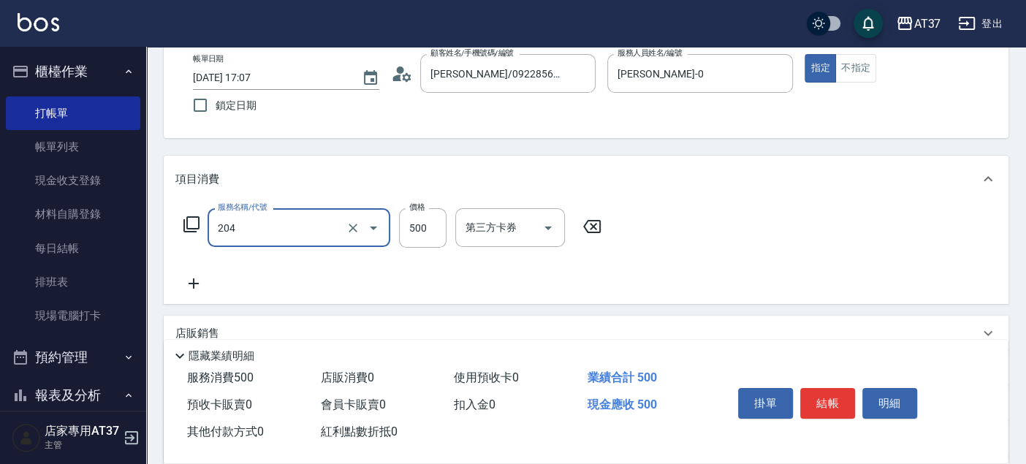
type input "A級洗+剪(204)"
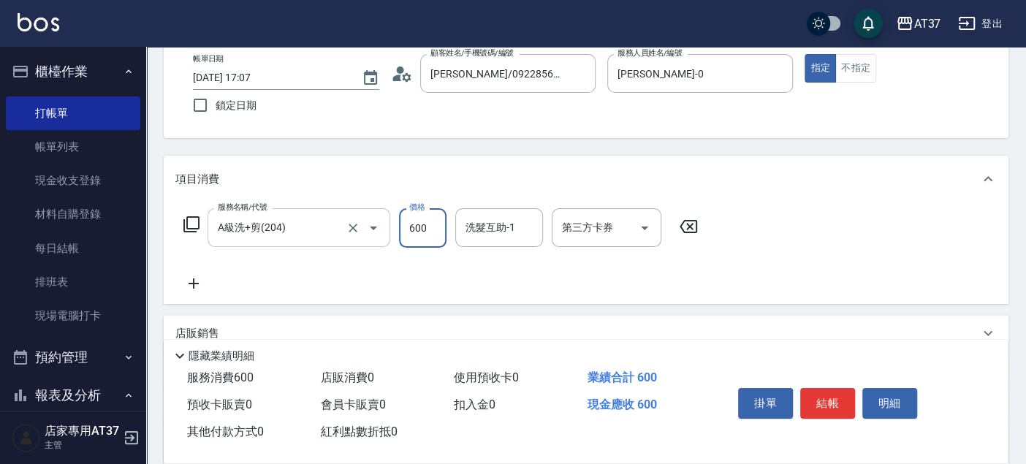
type input "600"
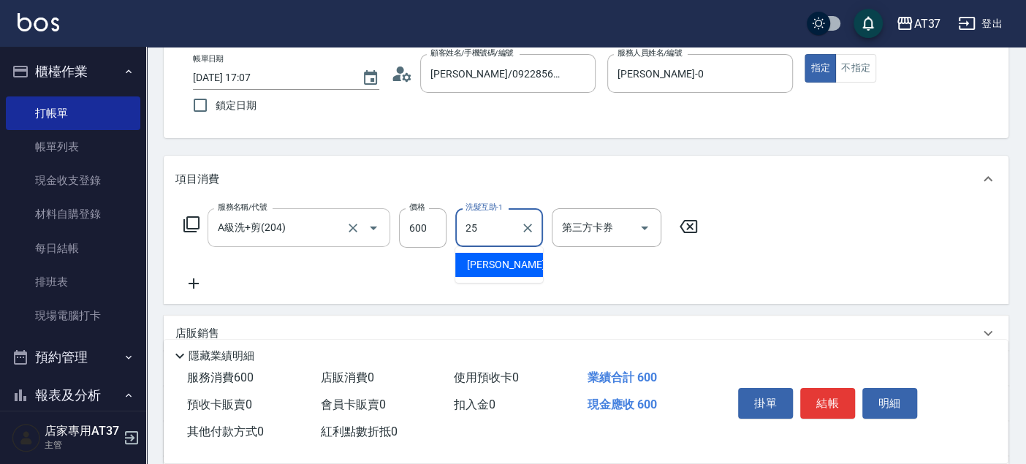
type input "子筠-25"
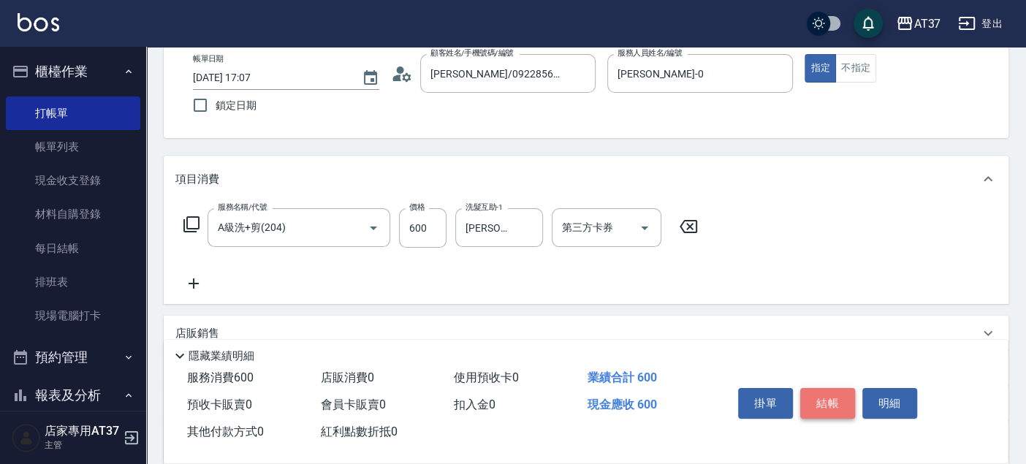
click at [842, 388] on button "結帳" at bounding box center [827, 403] width 55 height 31
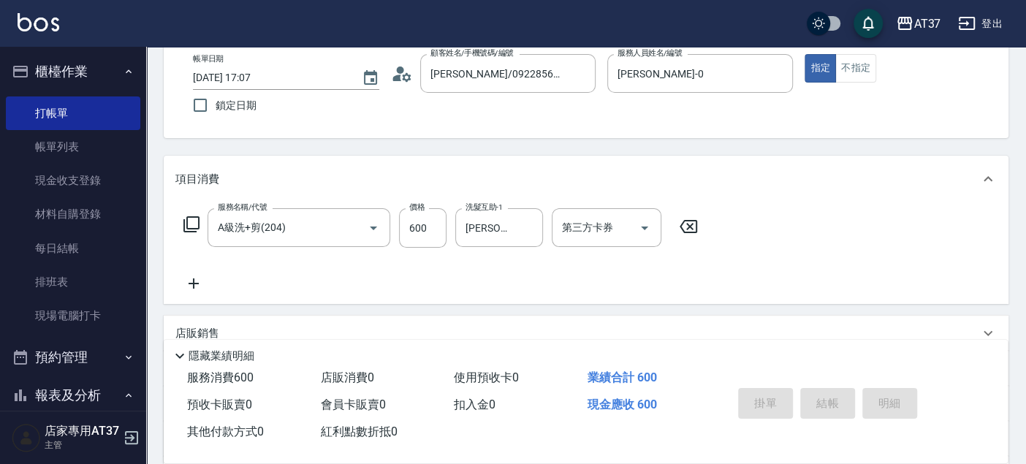
type input "2025/09/14 17:08"
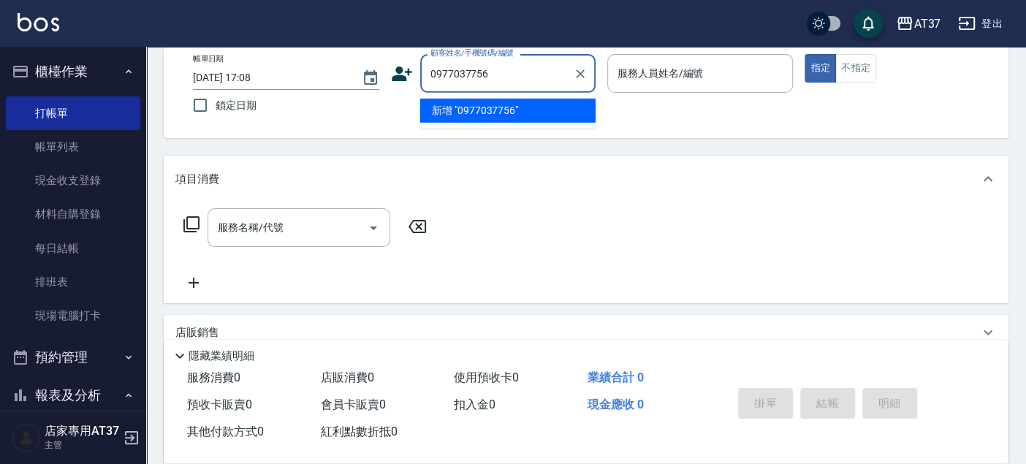
type input "0977037756"
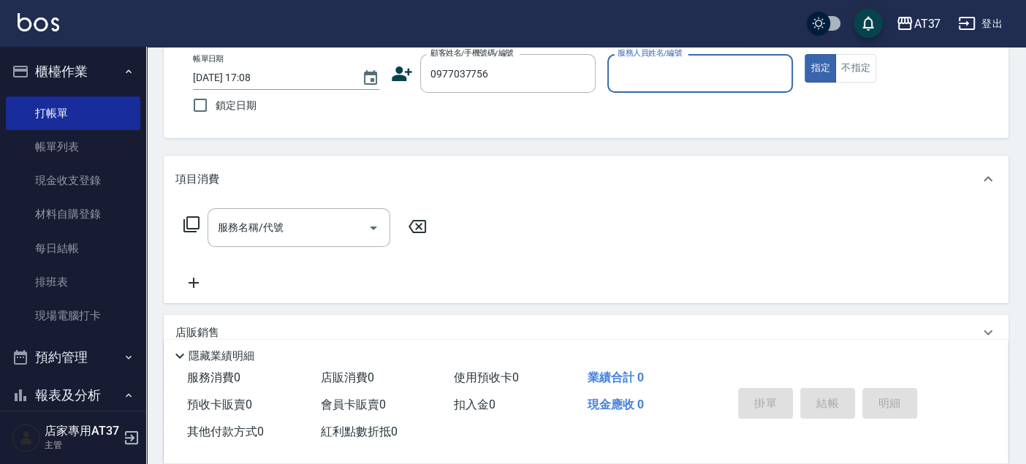
type input "0"
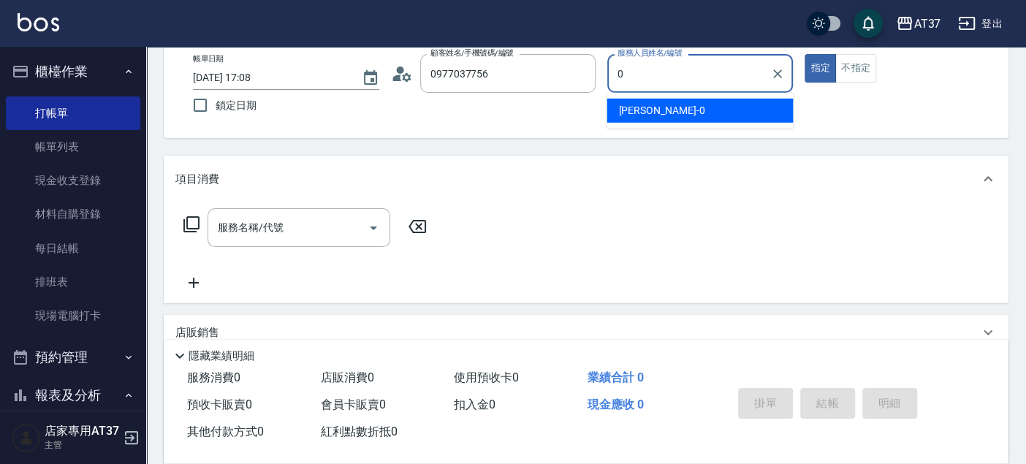
type input "王峻祥/0977037756/0977037756"
type input "NINA-0"
type button "true"
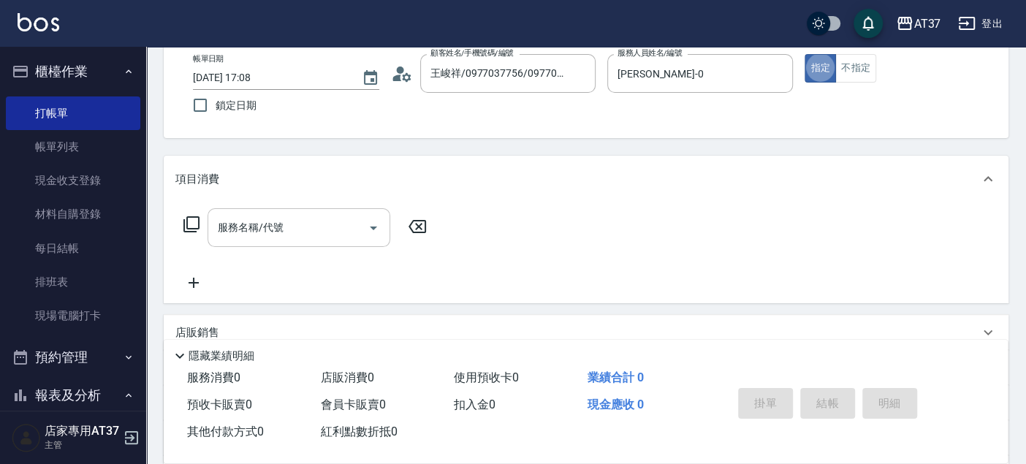
click at [331, 227] on input "服務名稱/代號" at bounding box center [288, 228] width 148 height 26
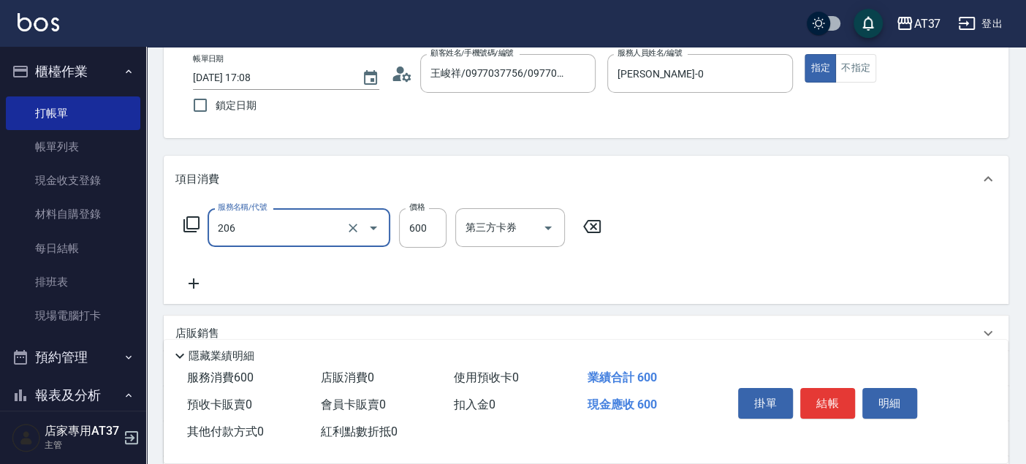
type input "A精油洗+剪(206)"
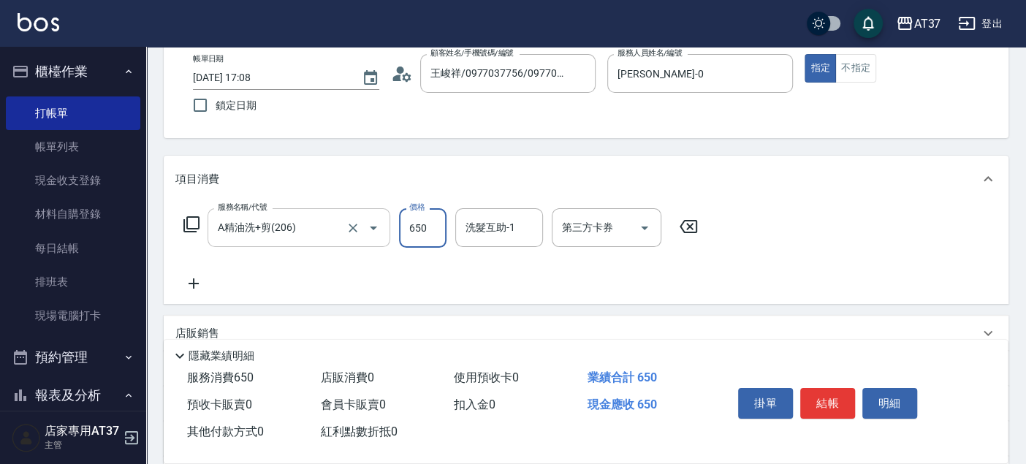
type input "650"
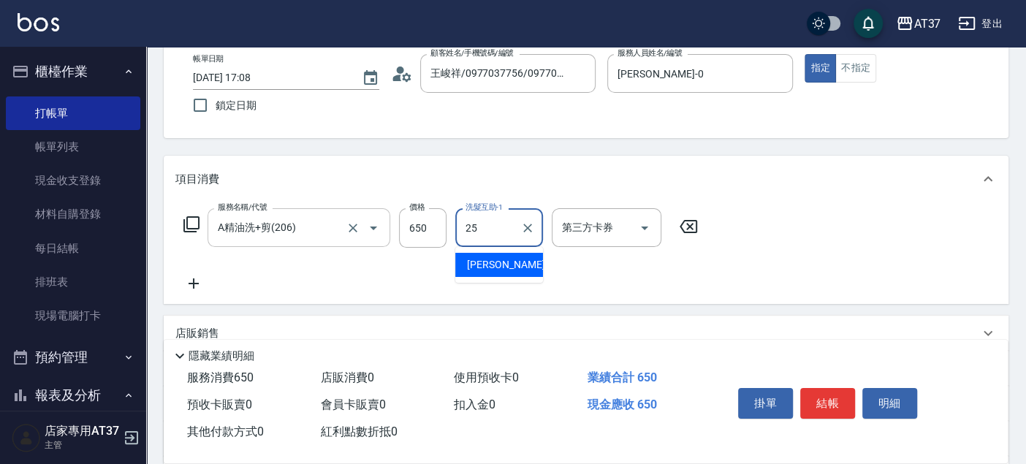
type input "子筠-25"
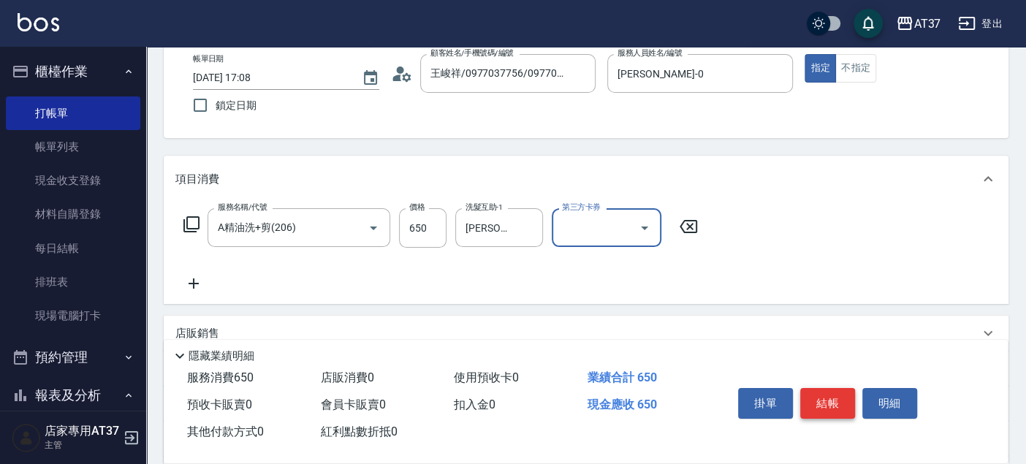
click at [814, 397] on button "結帳" at bounding box center [827, 403] width 55 height 31
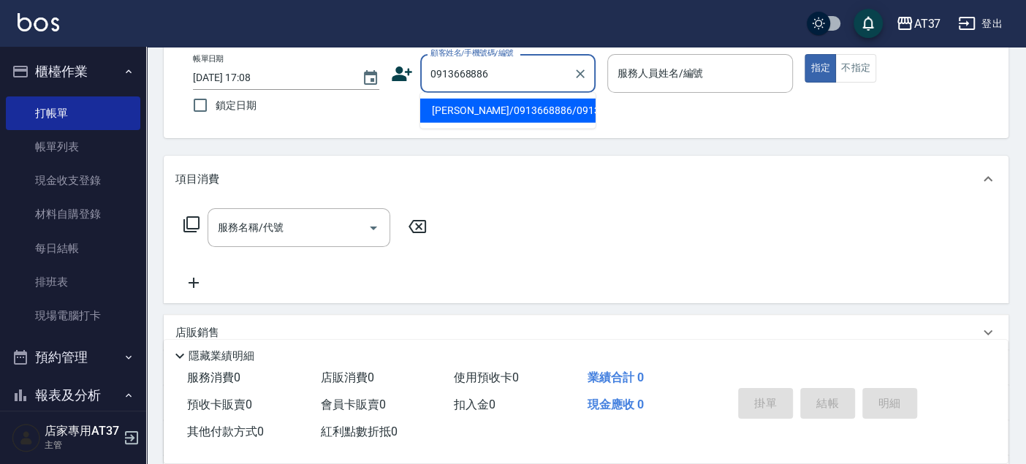
type input "邱丞顯/0913668886/0913668886"
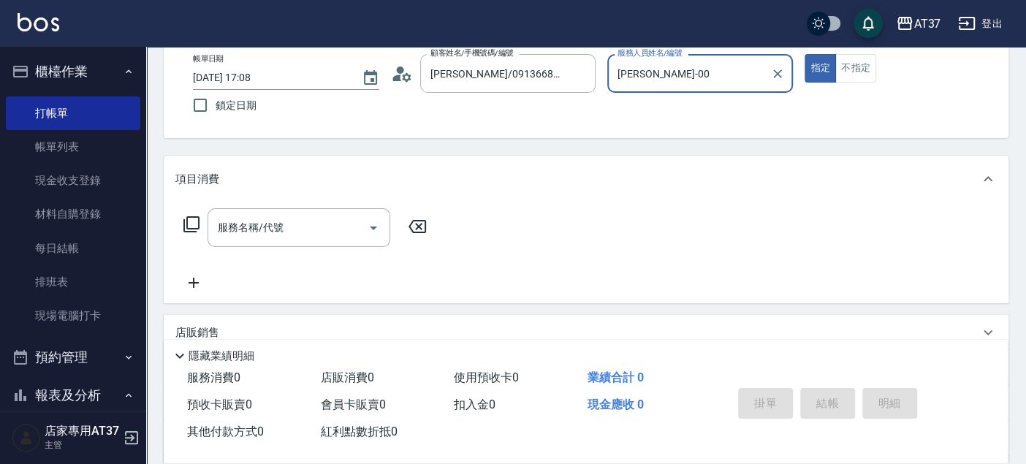
type input "NINA-0"
click at [196, 223] on icon at bounding box center [192, 225] width 18 height 18
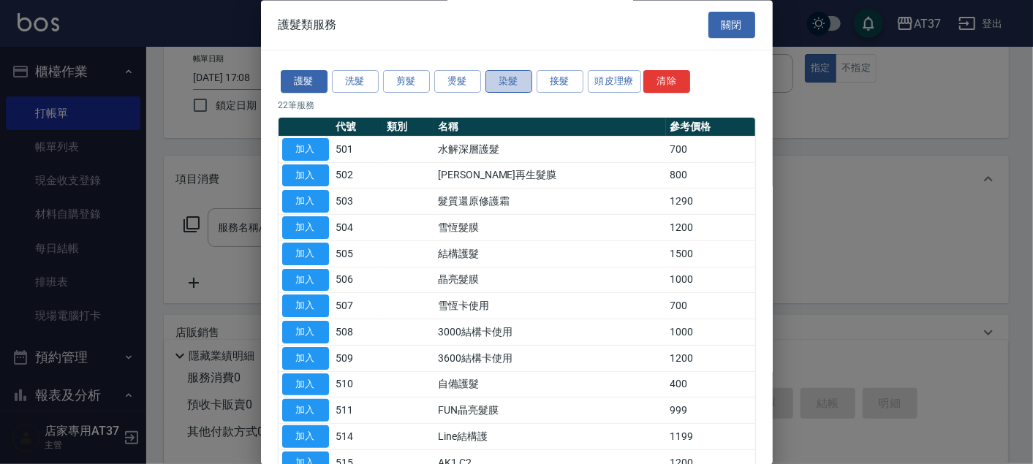
click at [504, 86] on button "染髮" at bounding box center [508, 82] width 47 height 23
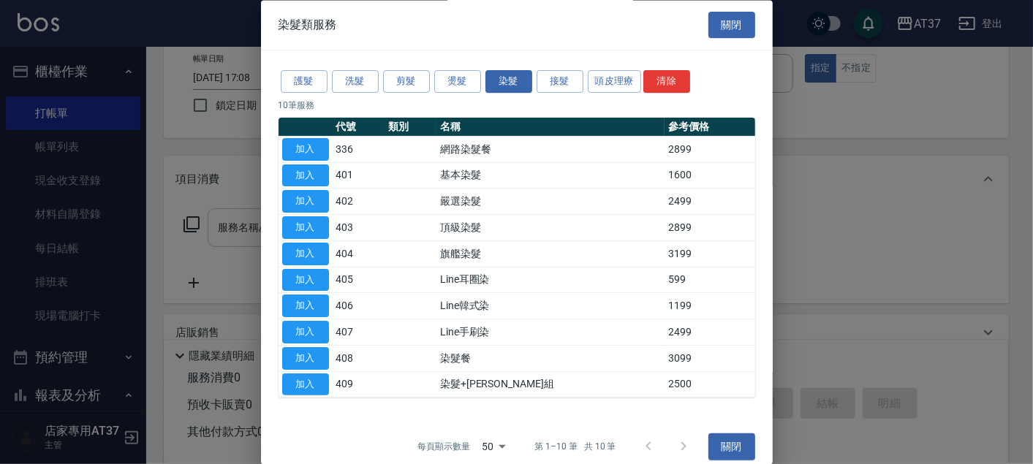
drag, startPoint x: 299, startPoint y: 202, endPoint x: 207, endPoint y: 238, distance: 99.1
click at [299, 201] on button "加入" at bounding box center [305, 202] width 47 height 23
type input "嚴選染髮(402)"
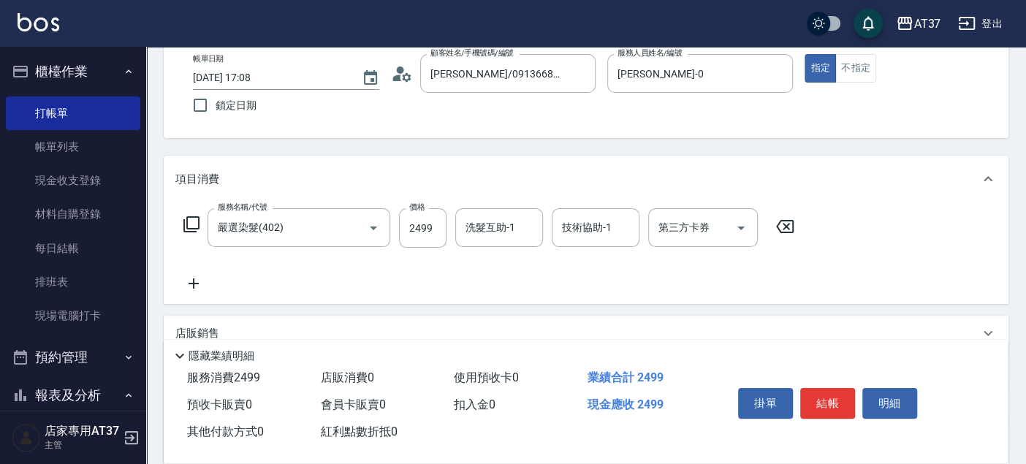
click at [192, 227] on icon at bounding box center [192, 225] width 18 height 18
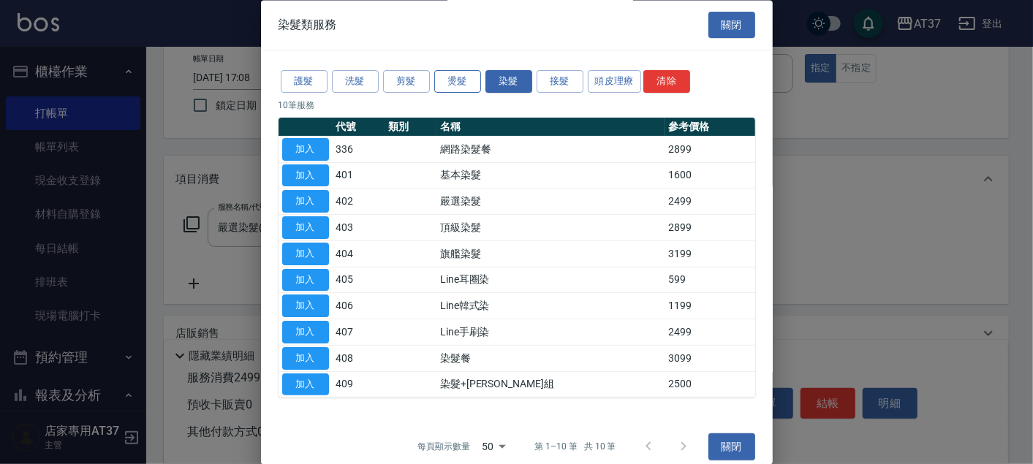
click at [461, 85] on button "燙髮" at bounding box center [457, 82] width 47 height 23
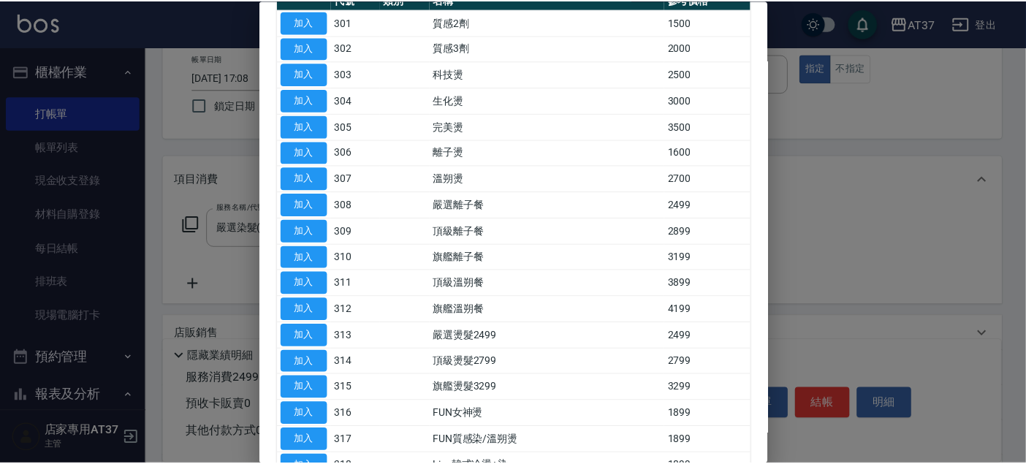
scroll to position [325, 0]
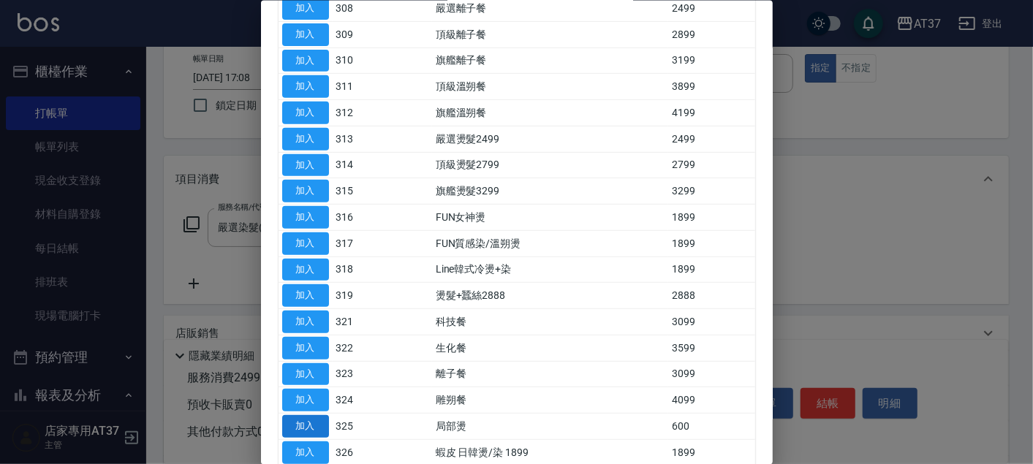
click at [319, 417] on button "加入" at bounding box center [305, 426] width 47 height 23
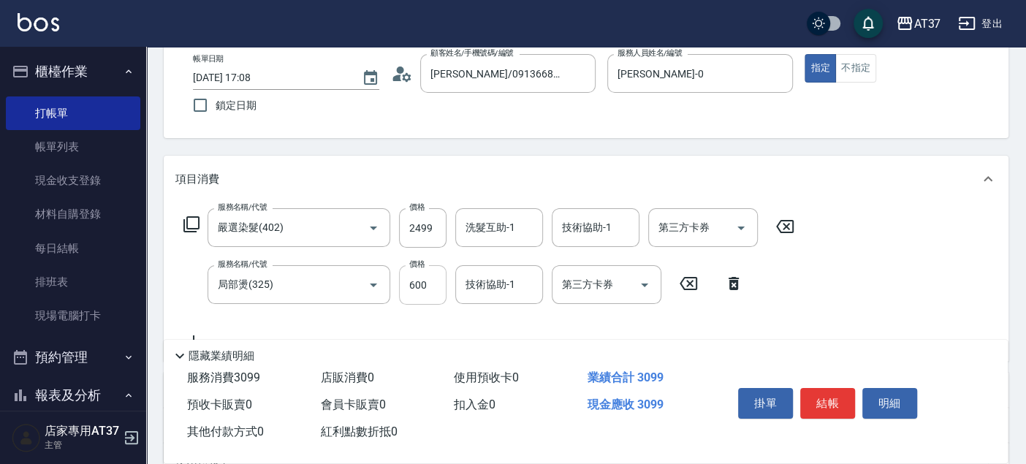
click at [417, 276] on input "600" at bounding box center [423, 284] width 48 height 39
type input "1500"
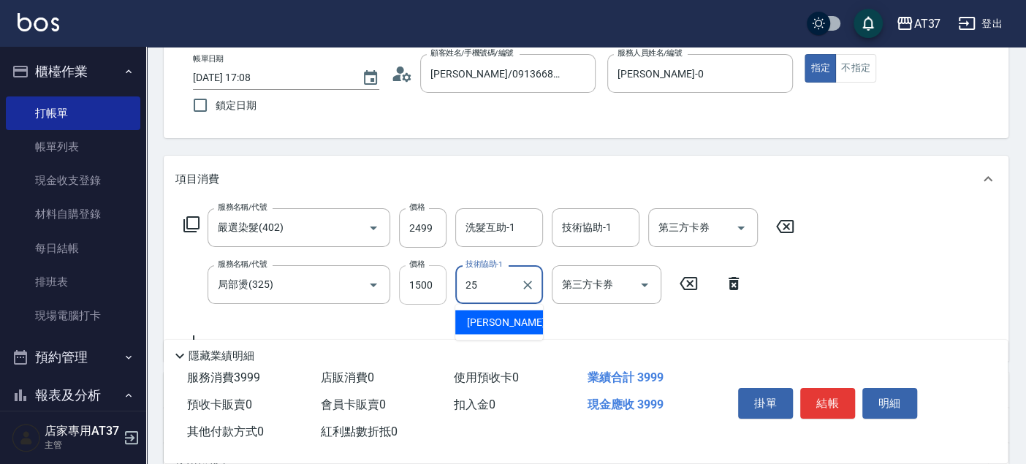
type input "子筠-25"
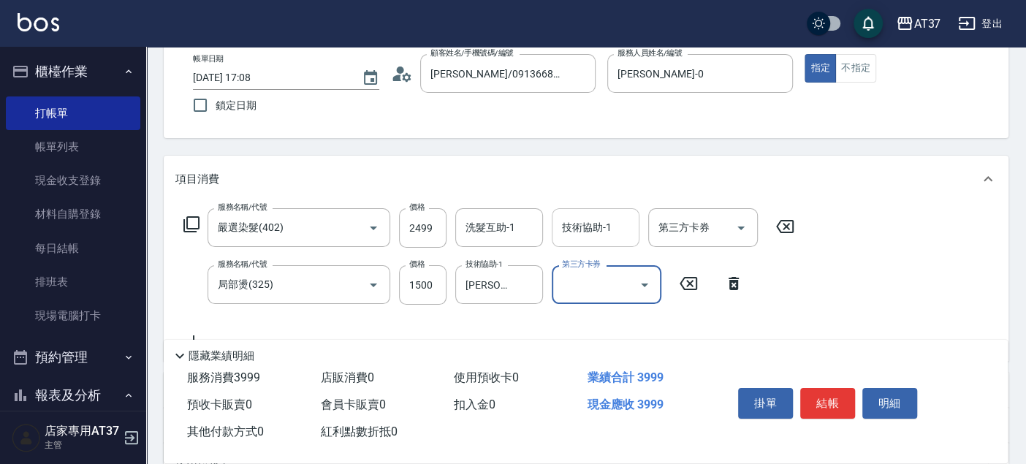
click at [589, 224] on div "技術協助-1 技術協助-1" at bounding box center [596, 227] width 88 height 39
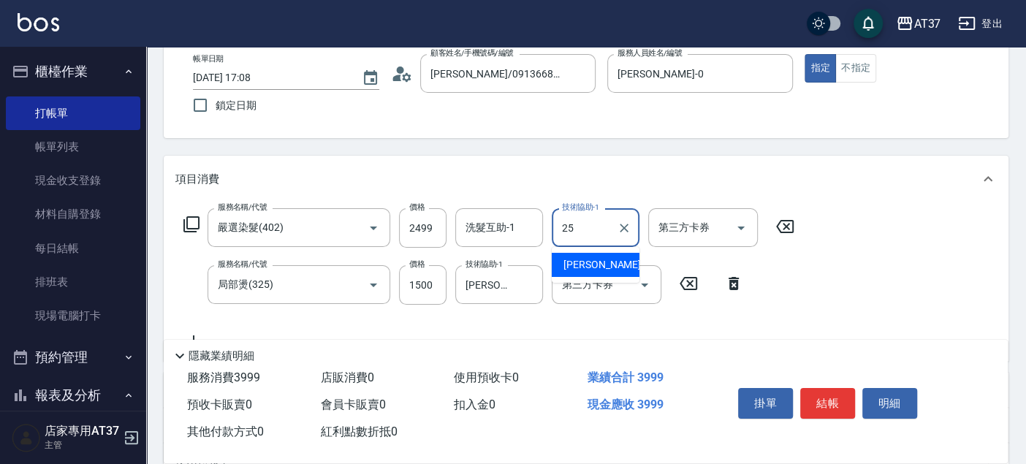
type input "子筠-25"
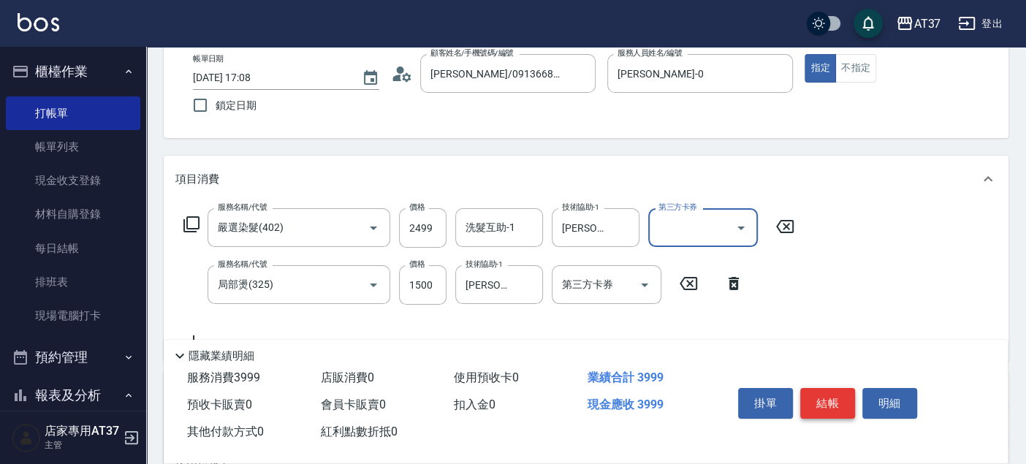
click at [828, 396] on button "結帳" at bounding box center [827, 403] width 55 height 31
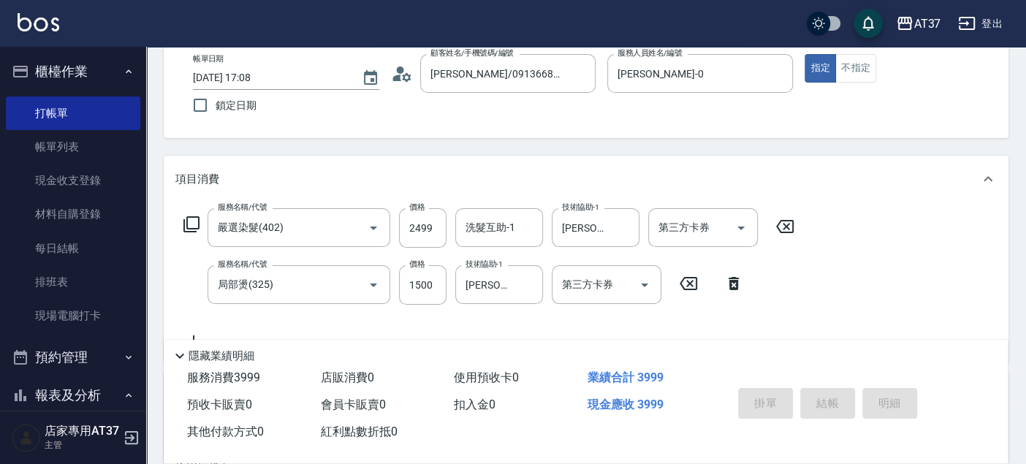
type input "2025/09/14 17:09"
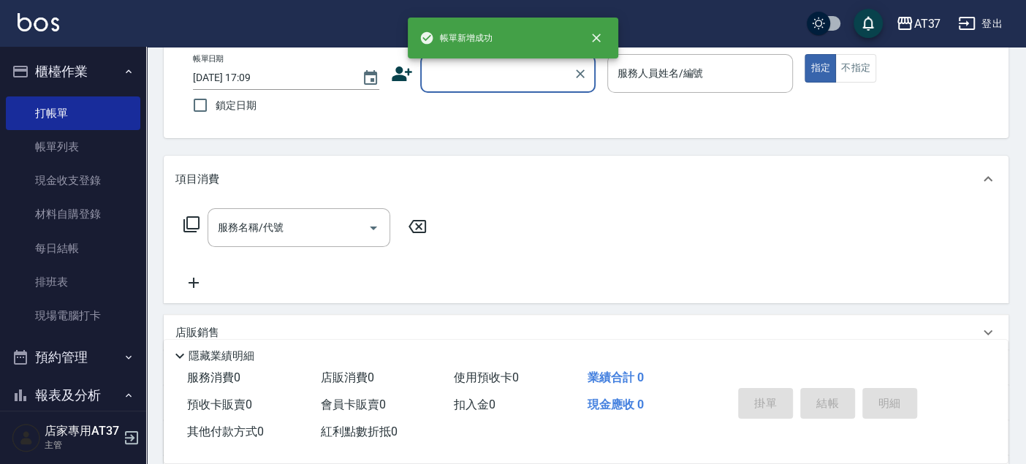
scroll to position [0, 0]
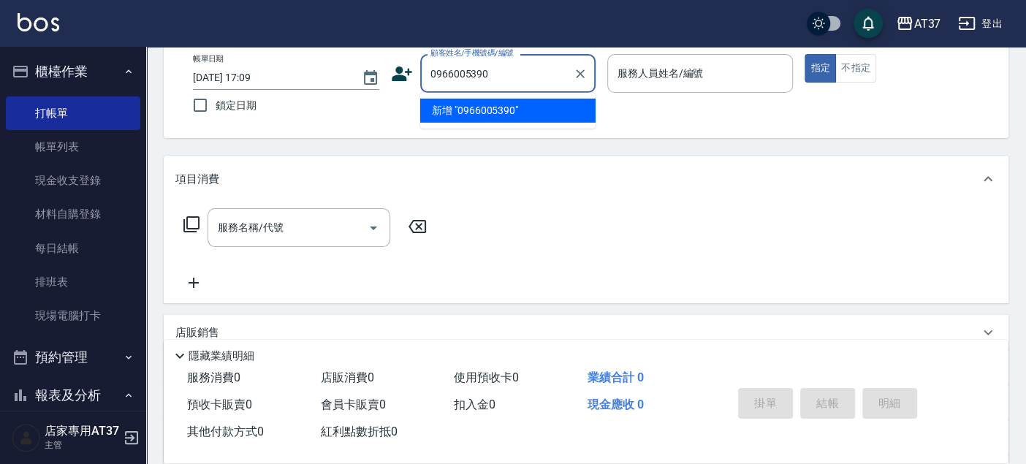
type input "0966005390"
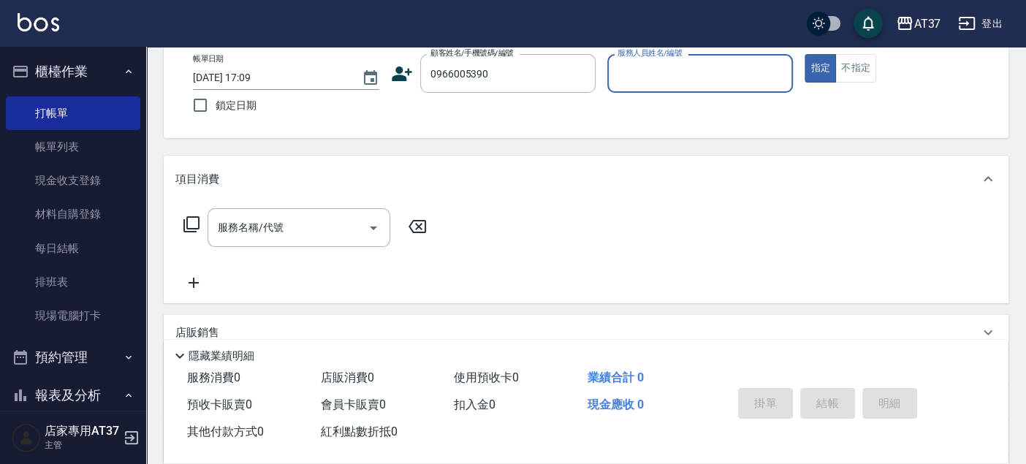
type input "0"
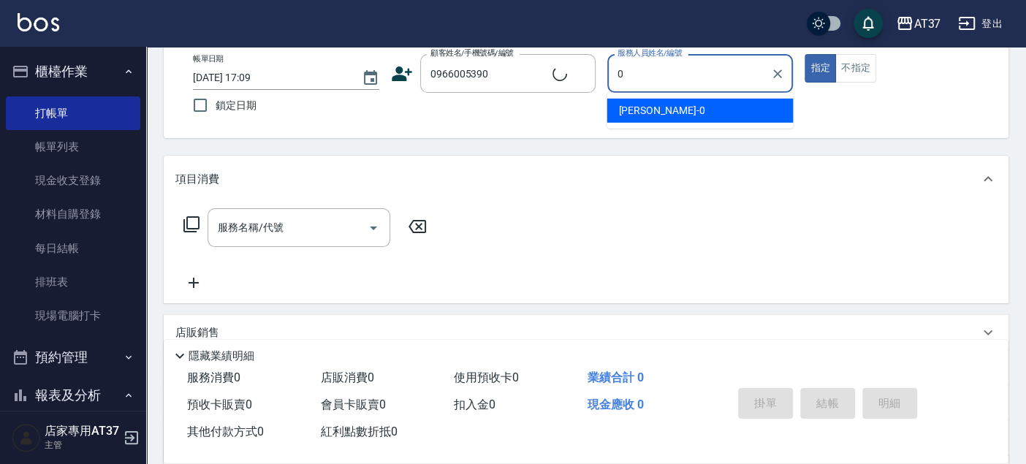
type input "新客人 姓名未設定/0966005390/null"
click at [724, 99] on div "NINA -0" at bounding box center [700, 111] width 186 height 24
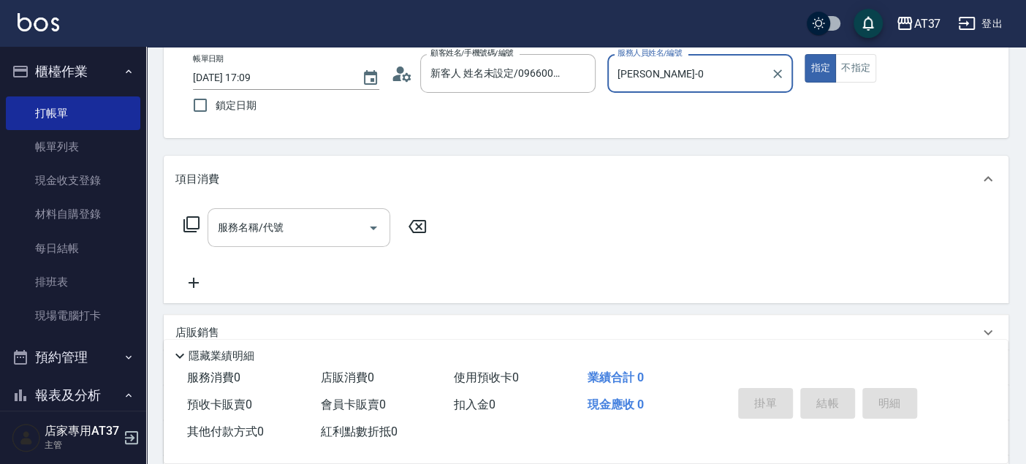
type input "NINA-0"
click at [311, 238] on input "服務名稱/代號" at bounding box center [288, 228] width 148 height 26
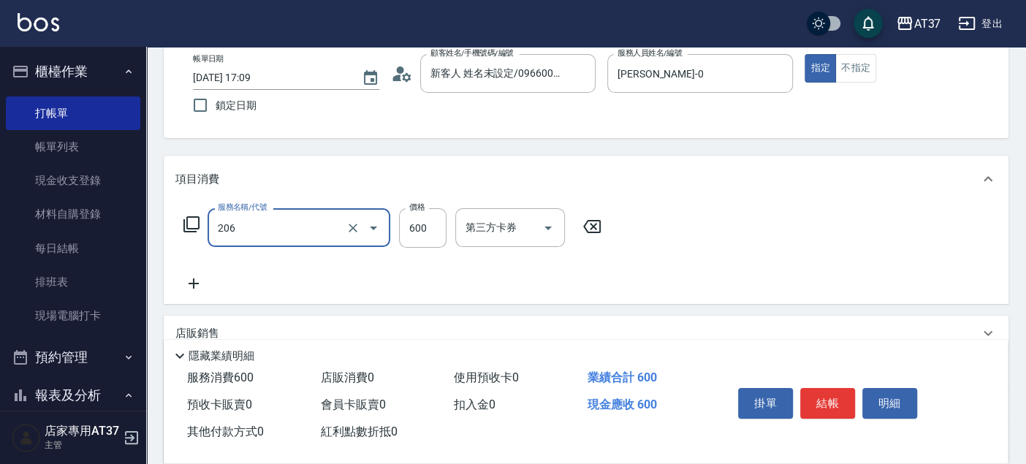
type input "A精油洗+剪(206)"
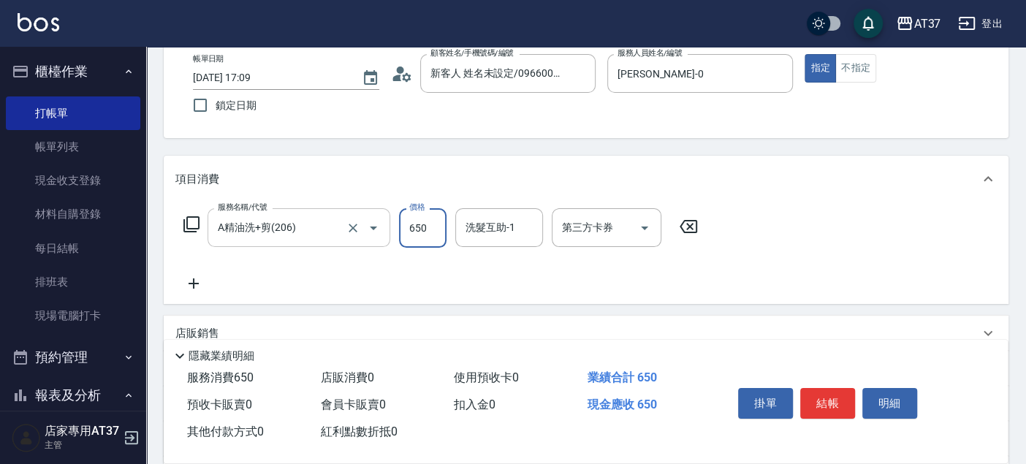
type input "650"
click at [810, 401] on button "結帳" at bounding box center [827, 403] width 55 height 31
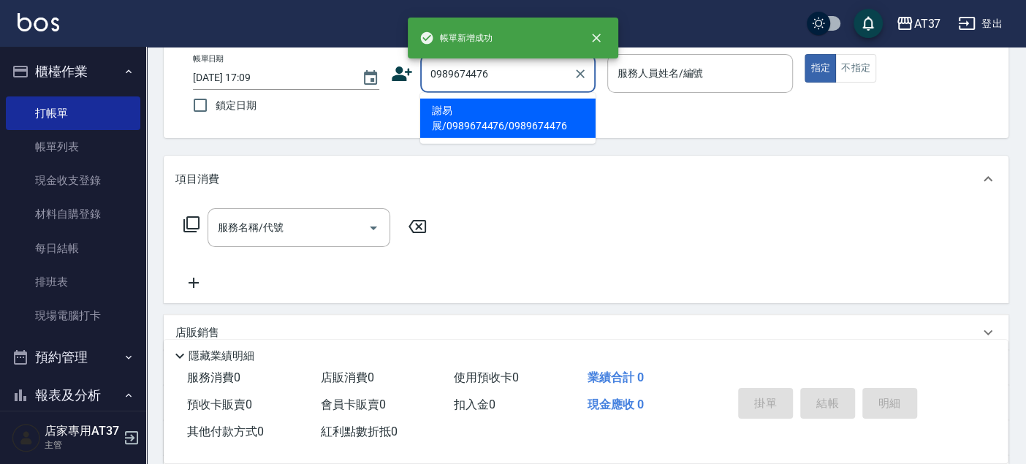
type input "謝易展/0989674476/0989674476"
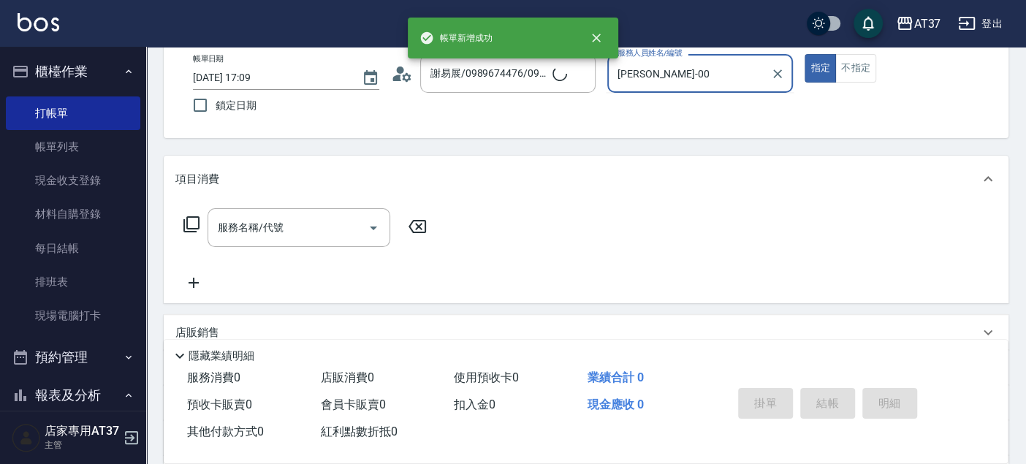
type input "NINA-0"
click at [197, 223] on icon at bounding box center [192, 225] width 18 height 18
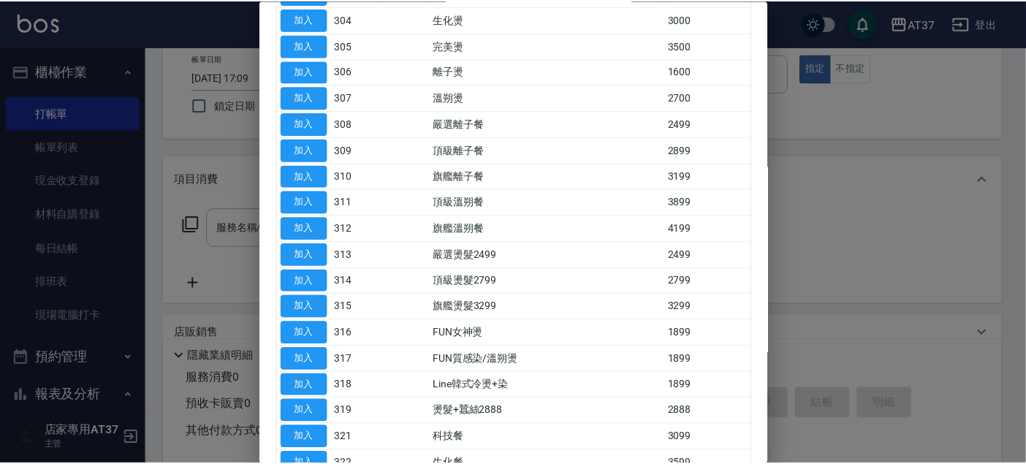
scroll to position [325, 0]
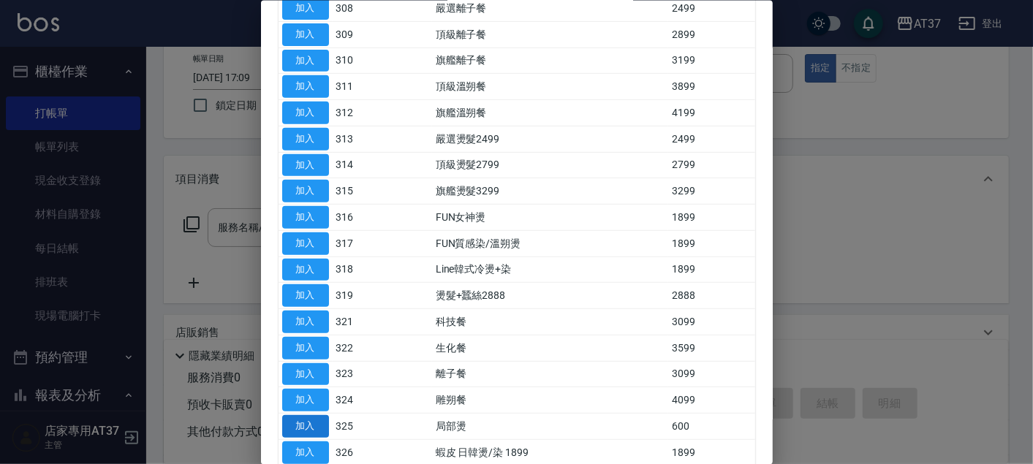
click at [297, 426] on button "加入" at bounding box center [305, 426] width 47 height 23
type input "局部燙(325)"
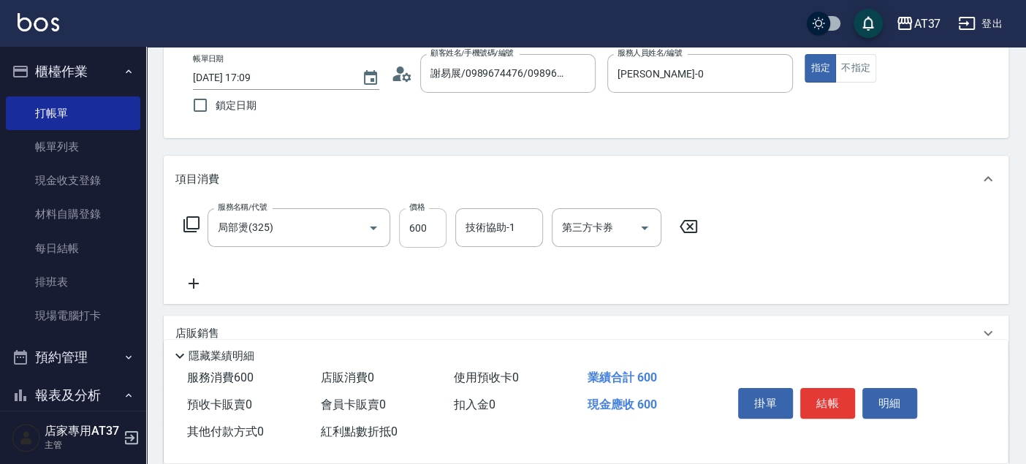
click at [420, 227] on input "600" at bounding box center [423, 227] width 48 height 39
type input "1200"
click at [822, 401] on button "結帳" at bounding box center [827, 403] width 55 height 31
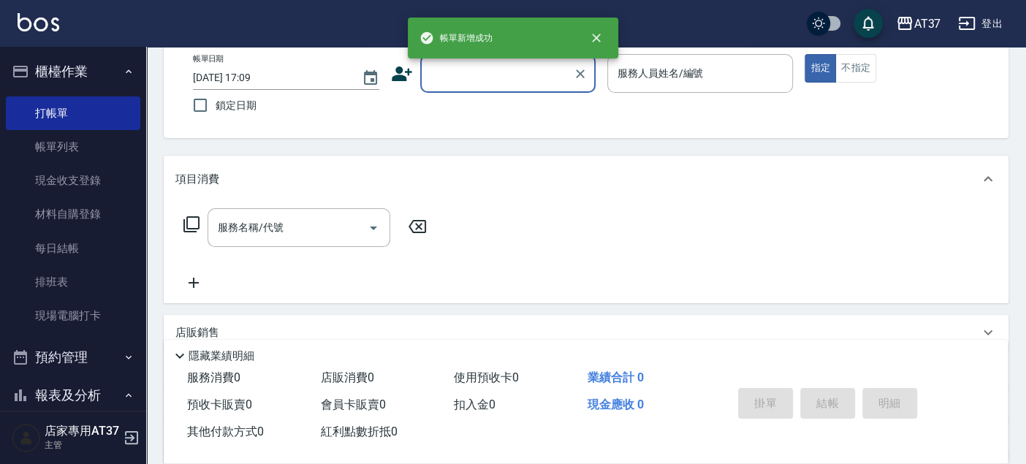
scroll to position [0, 0]
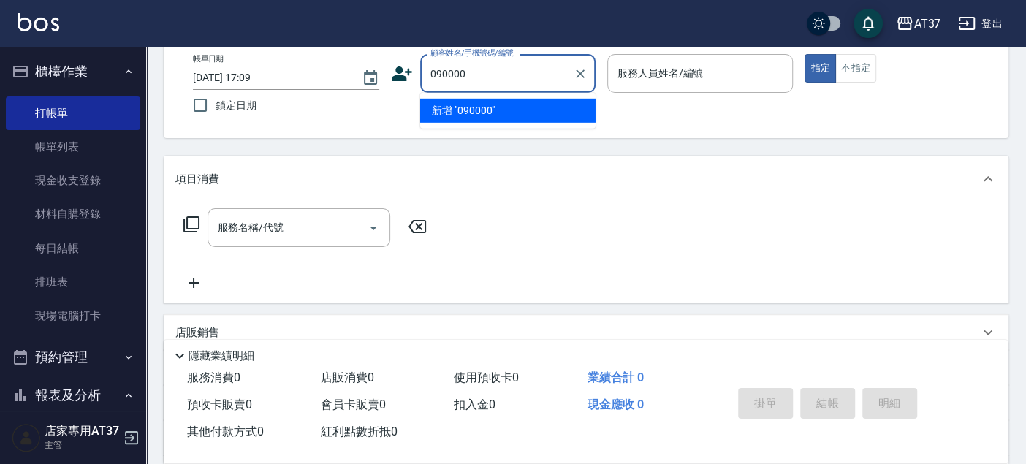
type input "090000"
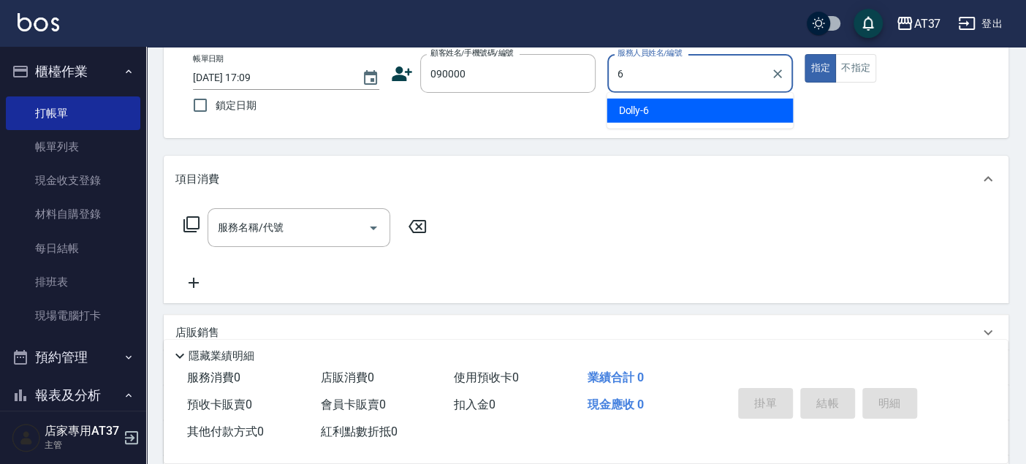
type input "Dolly-6"
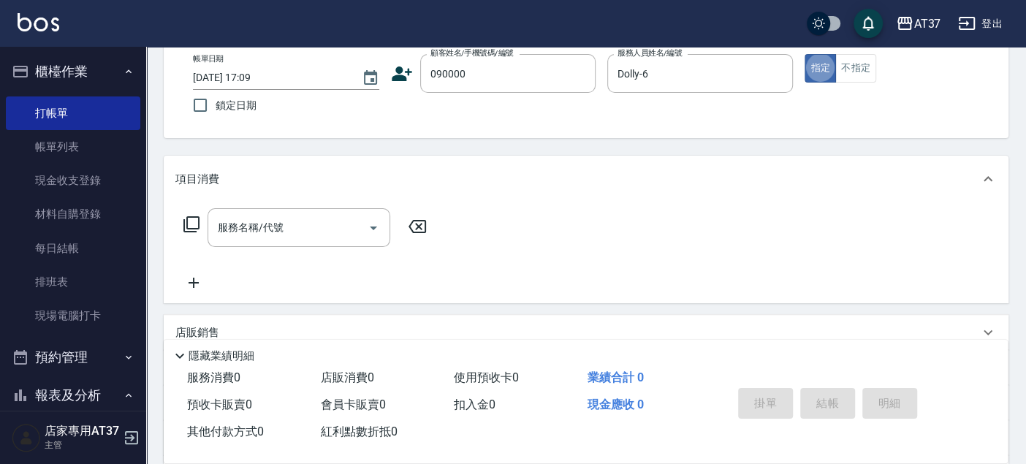
type input "新客人 姓名未設定/090000/null"
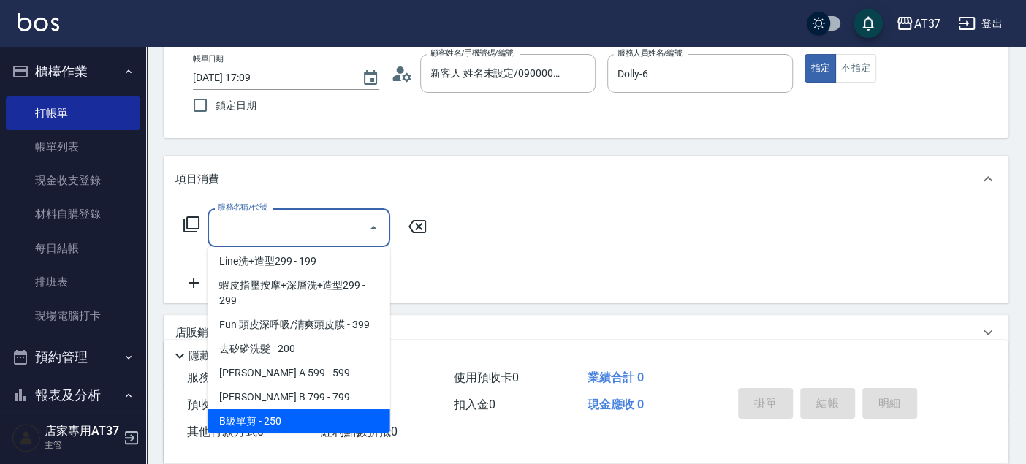
scroll to position [246, 0]
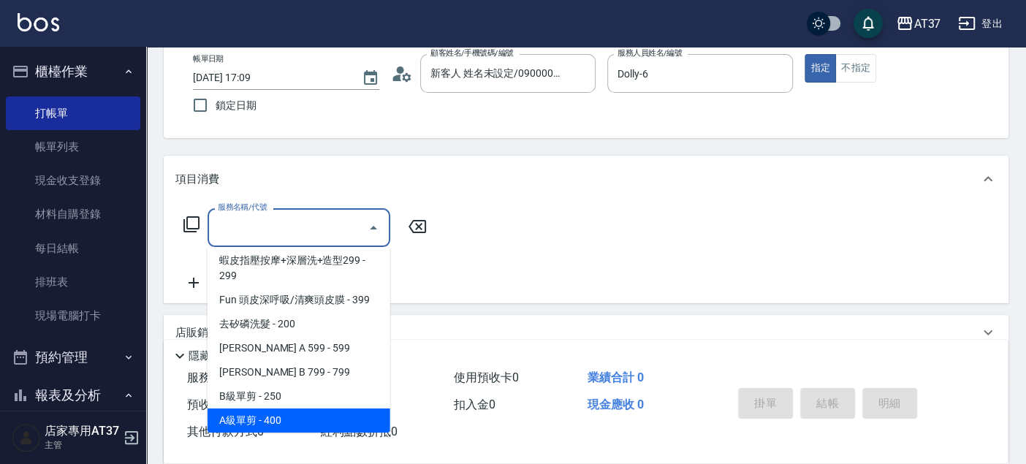
type input "A級單剪(202)"
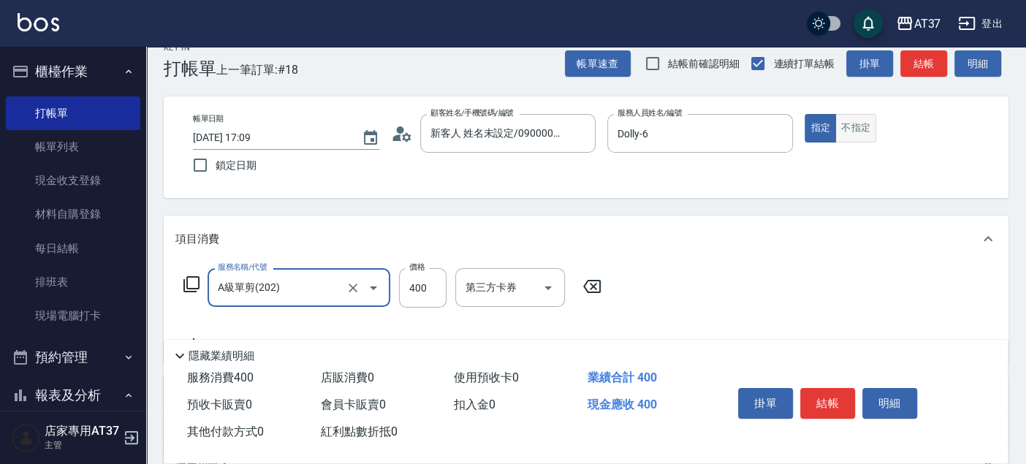
scroll to position [0, 0]
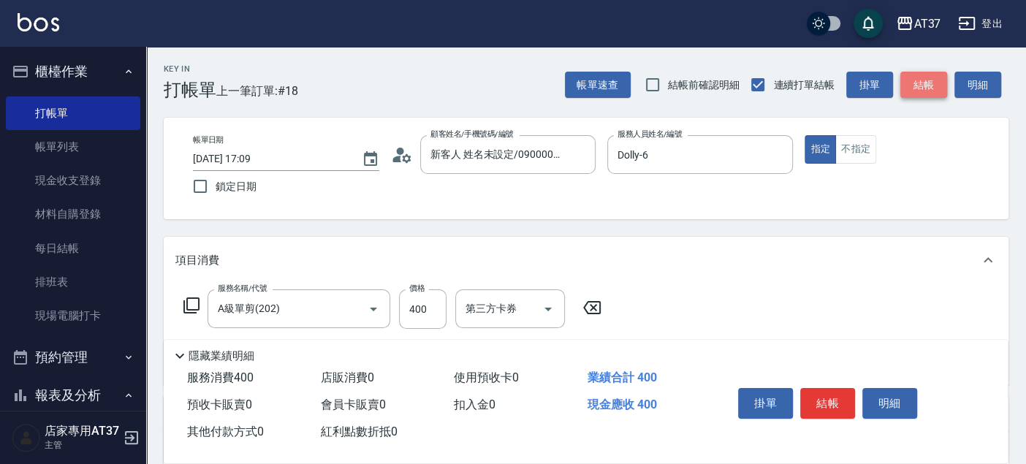
click at [926, 79] on button "結帳" at bounding box center [923, 85] width 47 height 27
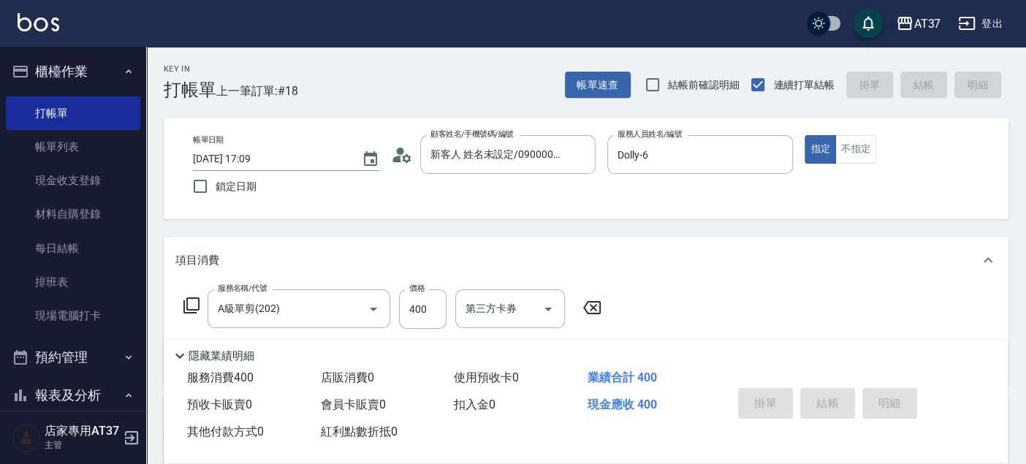
type input "2025/09/14 17:20"
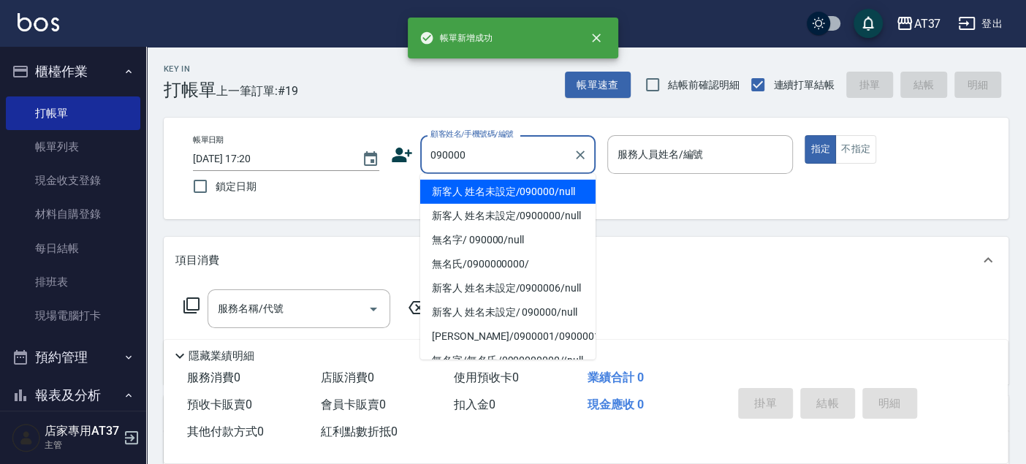
type input "新客人 姓名未設定/090000/null"
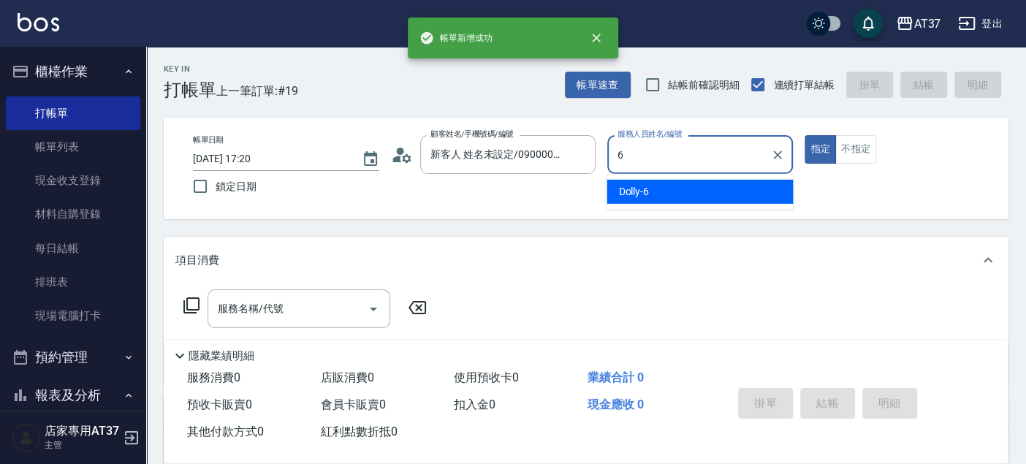
type input "Dolly-6"
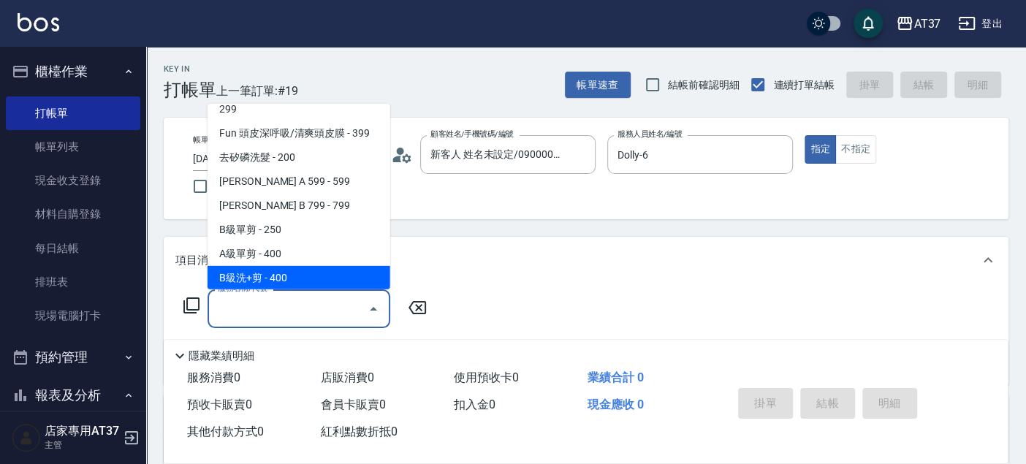
scroll to position [294, 0]
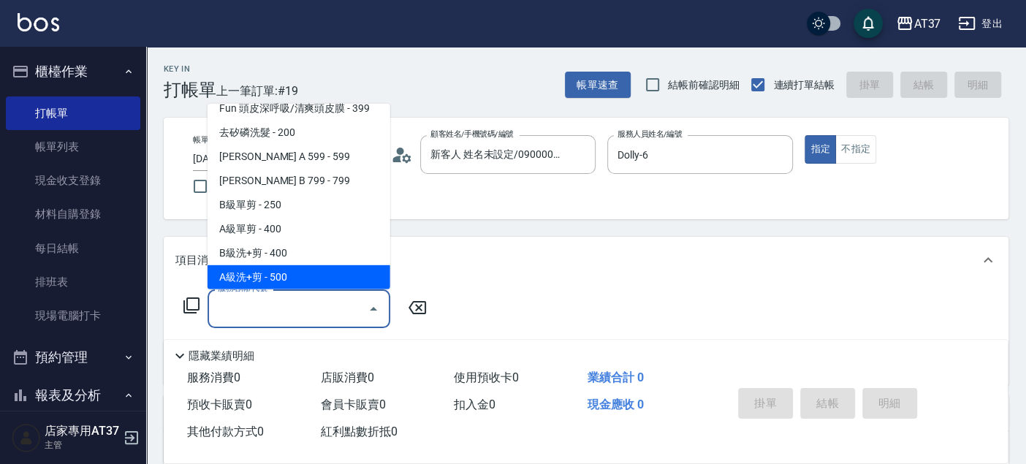
type input "A級洗+剪(204)"
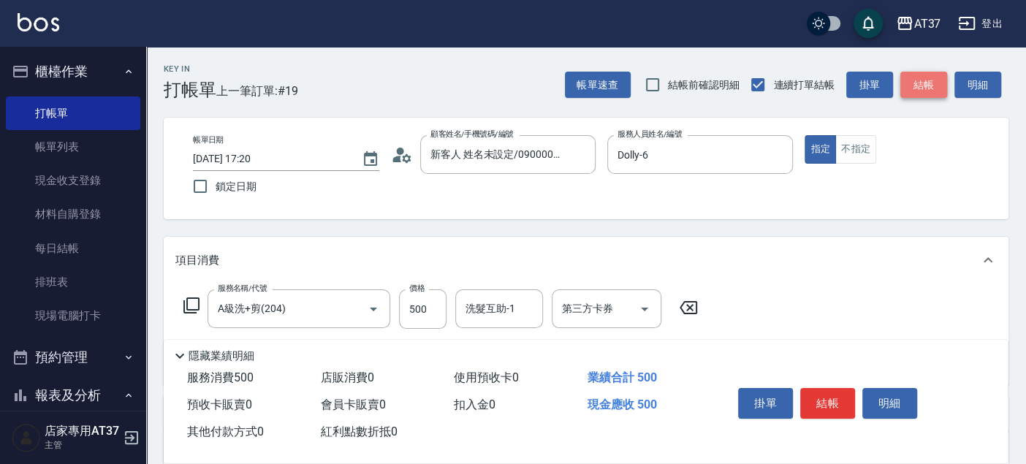
click at [925, 84] on button "結帳" at bounding box center [923, 85] width 47 height 27
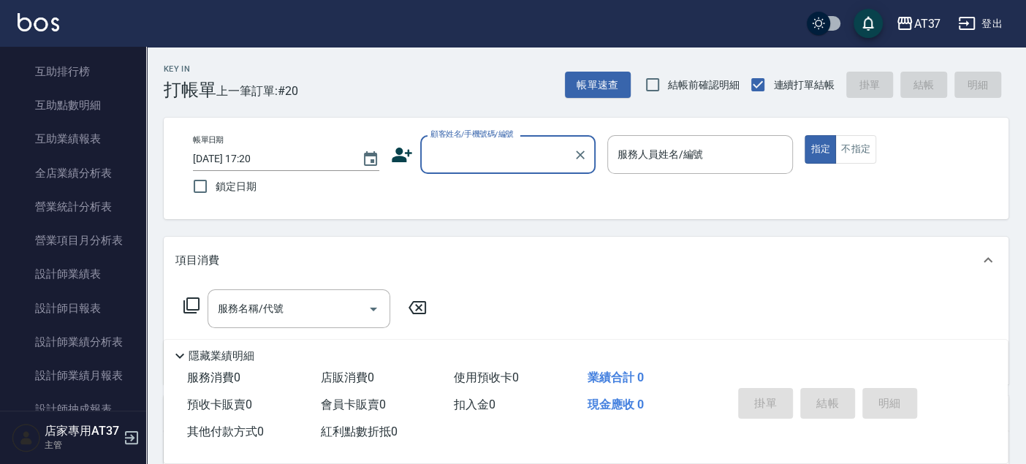
scroll to position [649, 0]
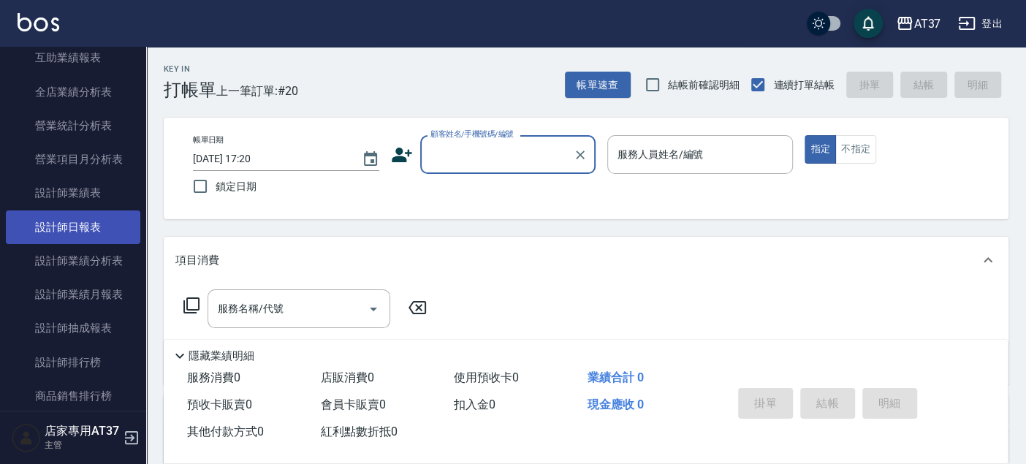
click at [97, 225] on link "設計師日報表" at bounding box center [73, 228] width 134 height 34
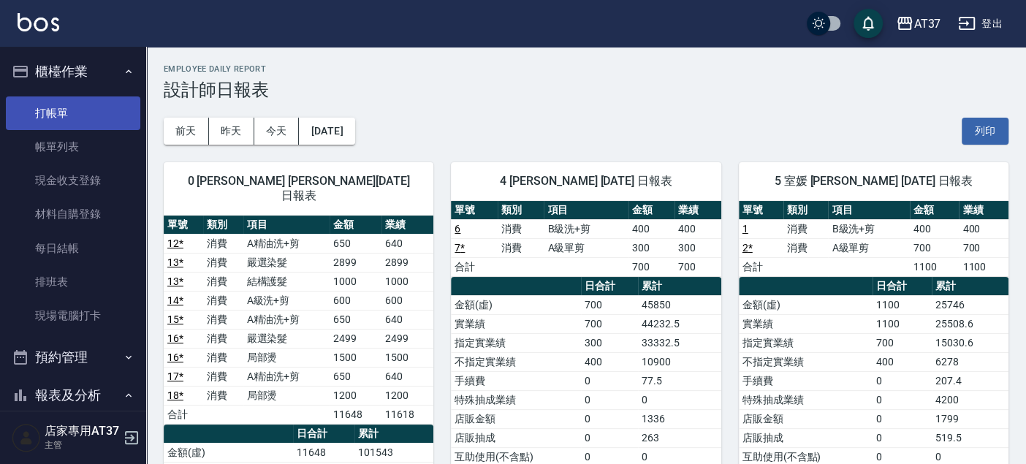
click at [54, 107] on link "打帳單" at bounding box center [73, 113] width 134 height 34
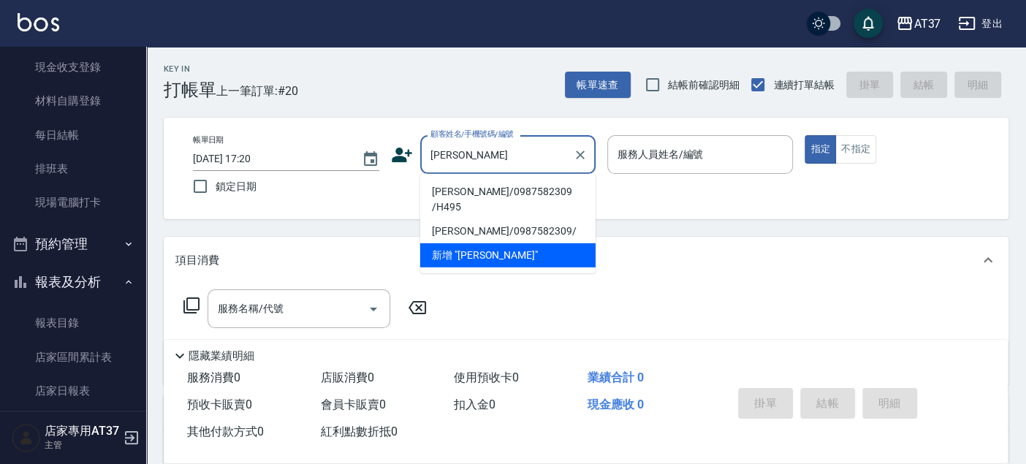
scroll to position [325, 0]
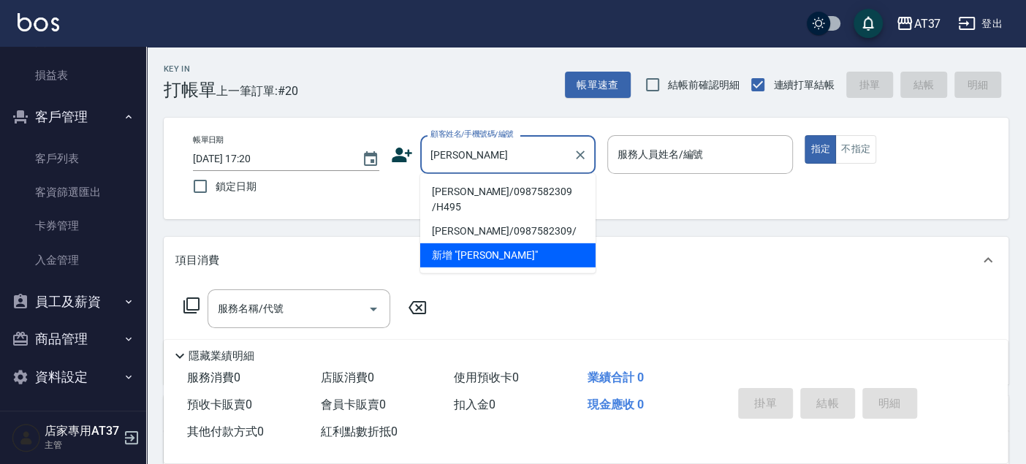
type input "董彥"
click at [81, 339] on button "商品管理" at bounding box center [73, 339] width 134 height 38
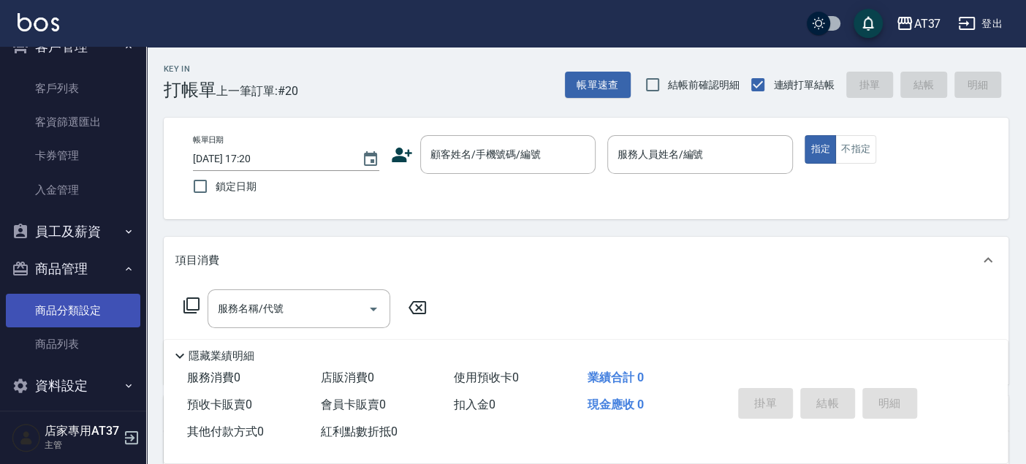
scroll to position [1486, 0]
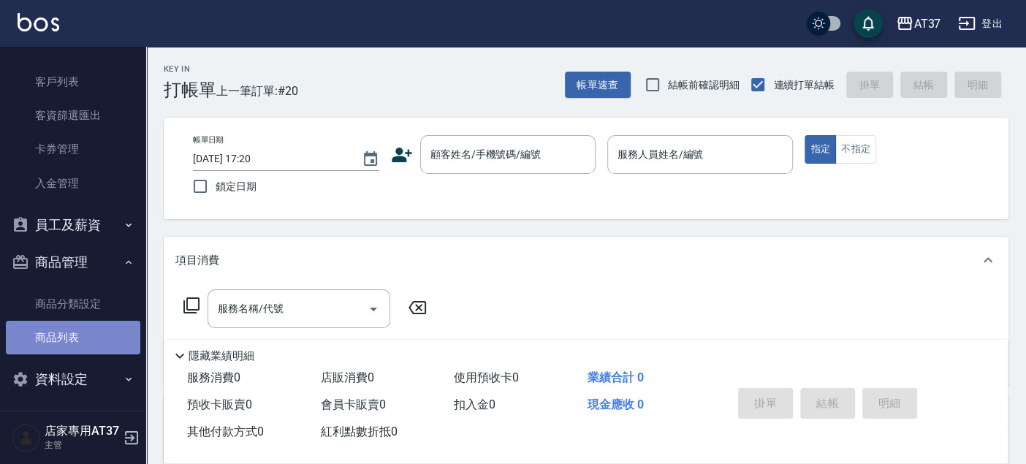
click at [100, 328] on link "商品列表" at bounding box center [73, 338] width 134 height 34
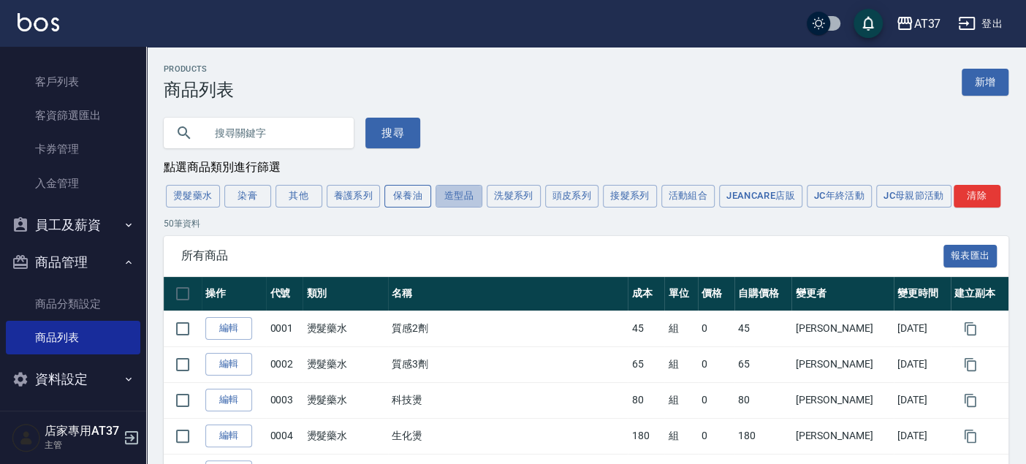
drag, startPoint x: 459, startPoint y: 197, endPoint x: 406, endPoint y: 205, distance: 53.1
click at [458, 198] on button "造型品" at bounding box center [459, 196] width 47 height 23
click at [406, 205] on button "保養油" at bounding box center [407, 196] width 47 height 23
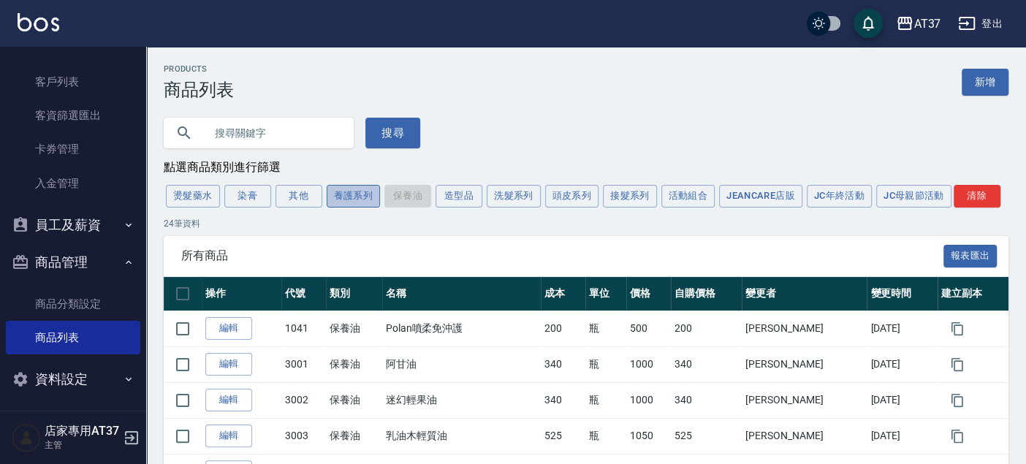
click at [354, 203] on button "養護系列" at bounding box center [354, 196] width 54 height 23
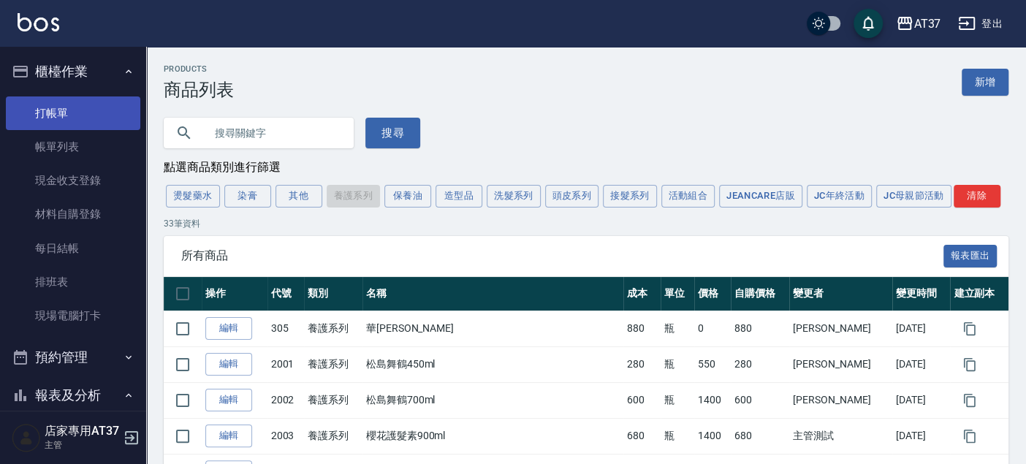
click at [86, 124] on link "打帳單" at bounding box center [73, 113] width 134 height 34
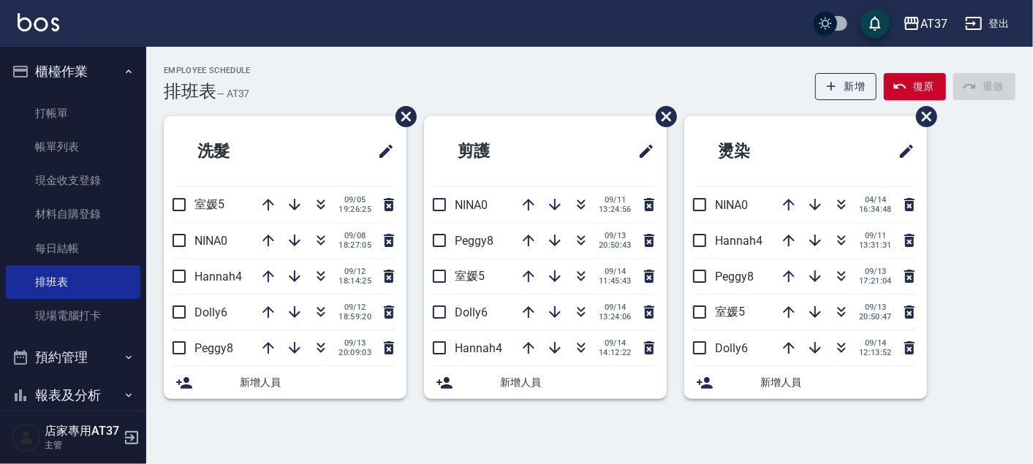
scroll to position [162, 0]
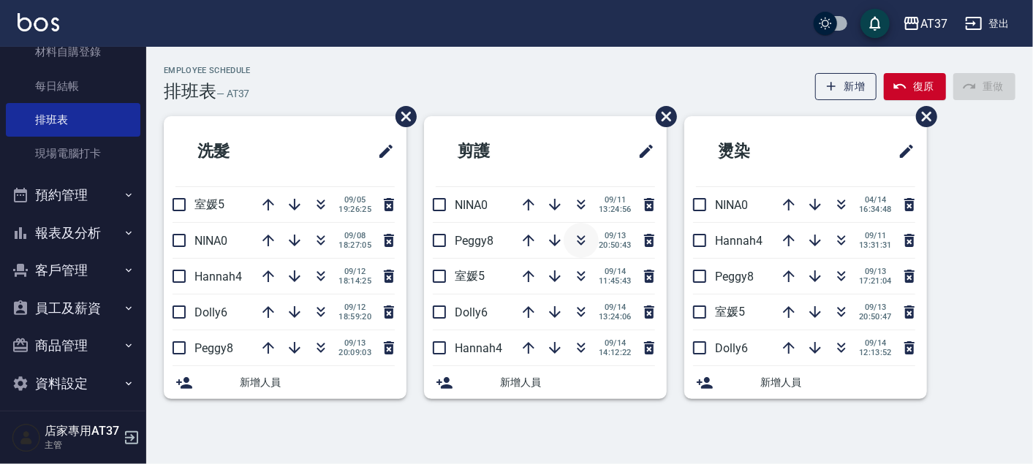
click at [576, 238] on icon "button" at bounding box center [581, 241] width 18 height 18
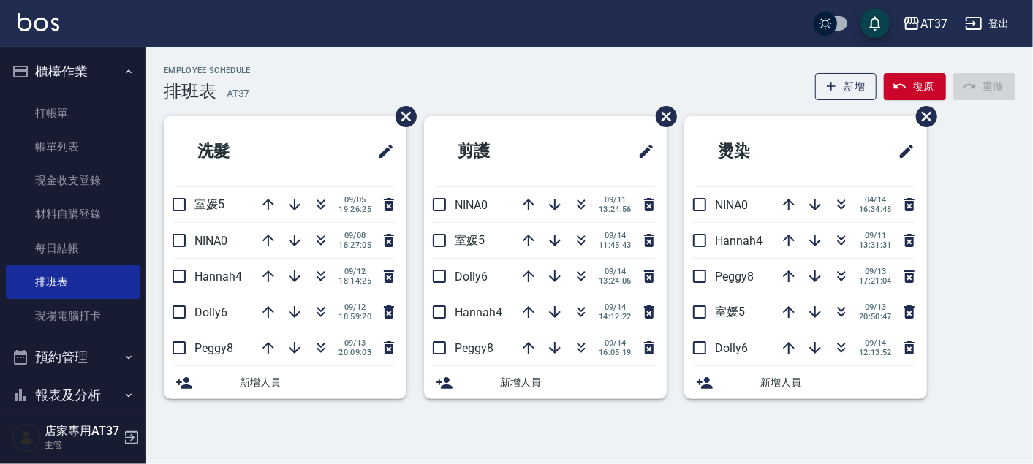
scroll to position [162, 0]
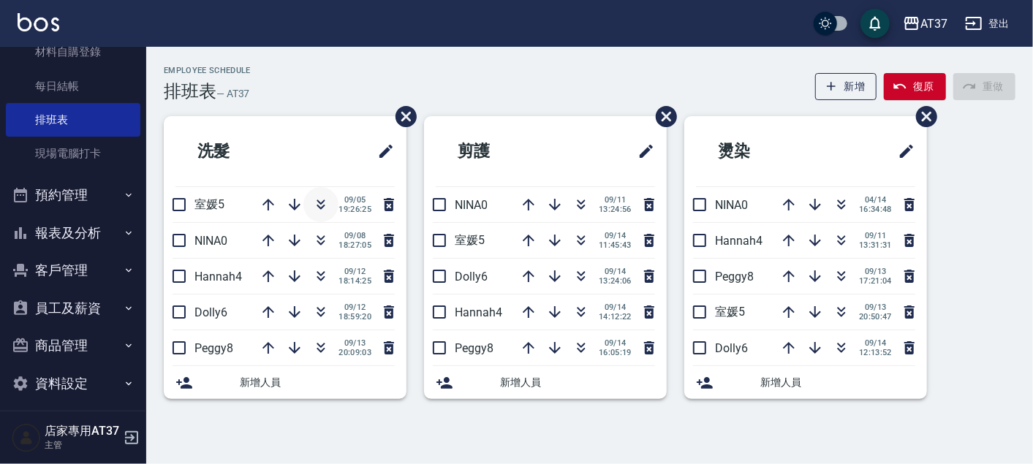
click at [316, 198] on icon "button" at bounding box center [321, 205] width 18 height 18
click at [576, 238] on icon "button" at bounding box center [581, 241] width 18 height 18
